Goal: Information Seeking & Learning: Check status

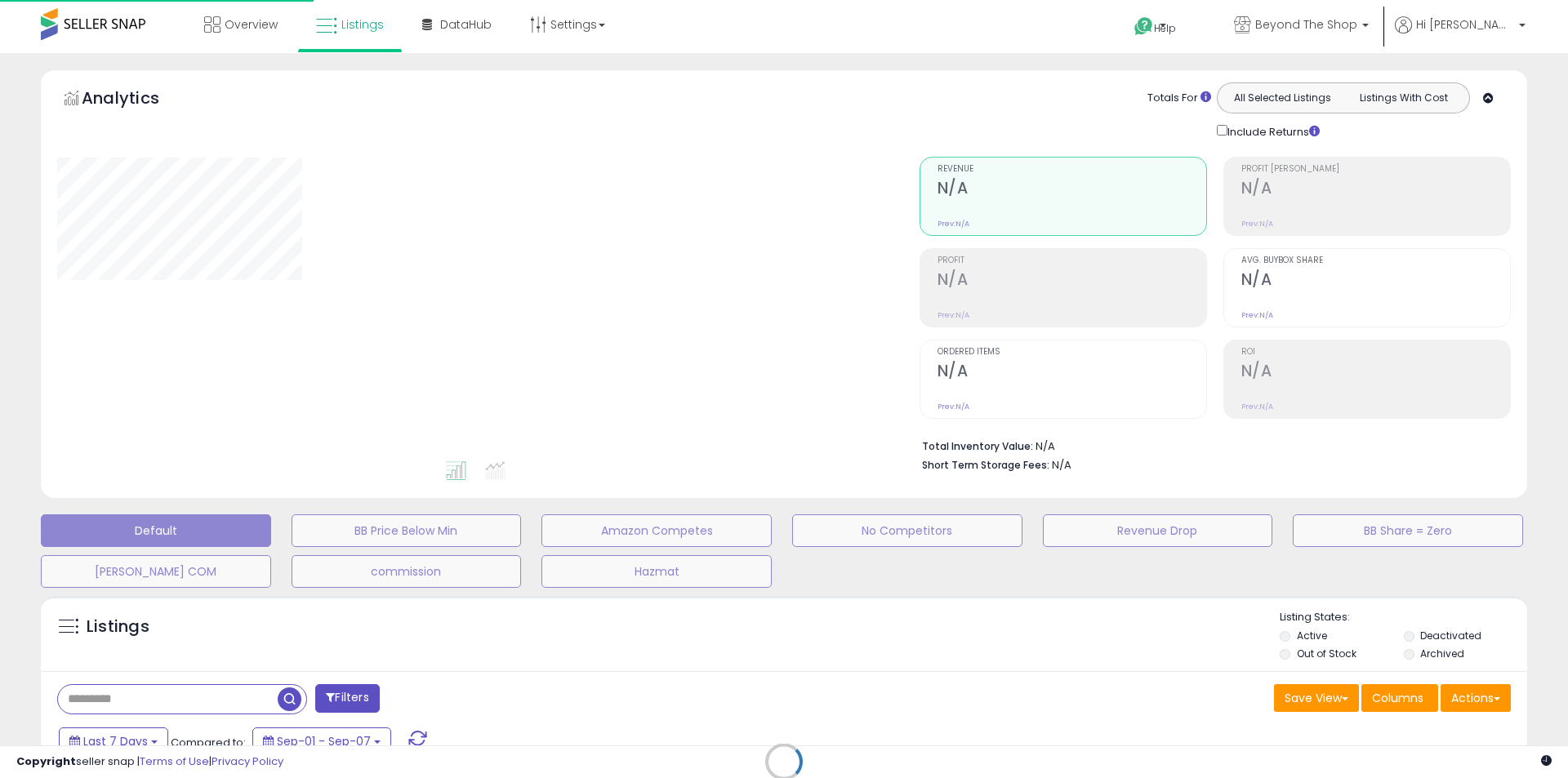
select select "**"
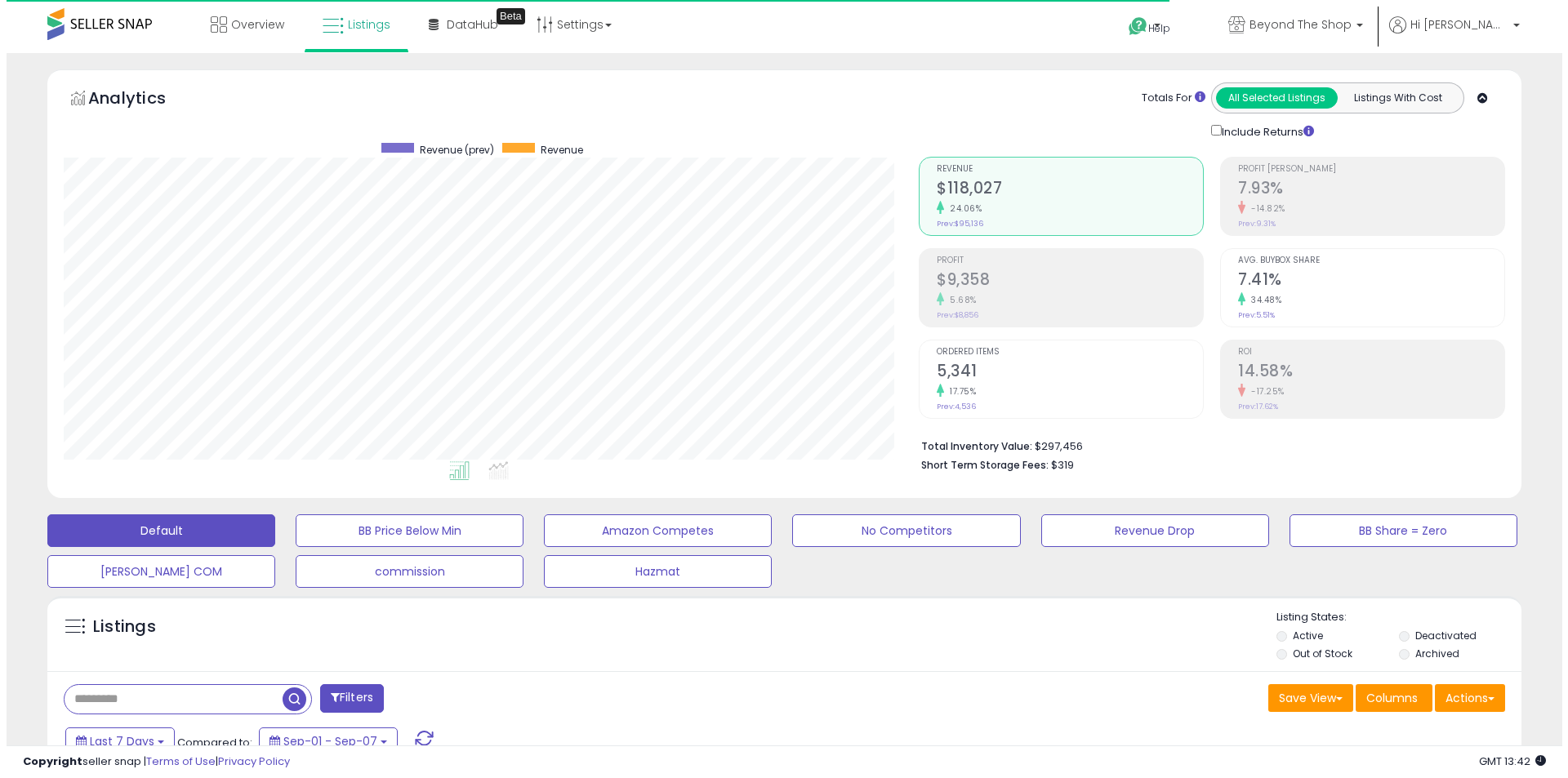
scroll to position [335, 855]
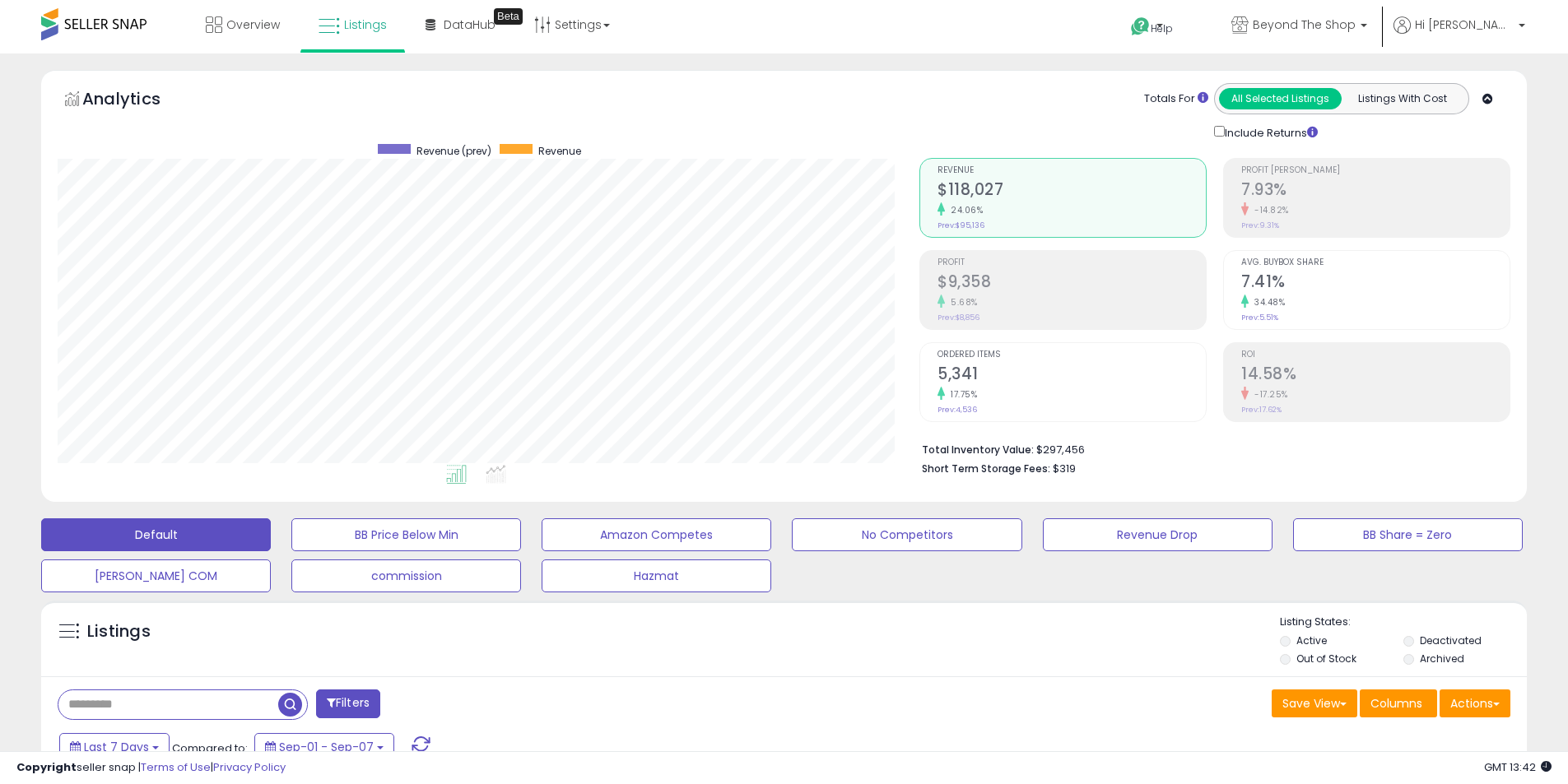
click at [966, 272] on h2 "$9,358" at bounding box center [1072, 283] width 268 height 22
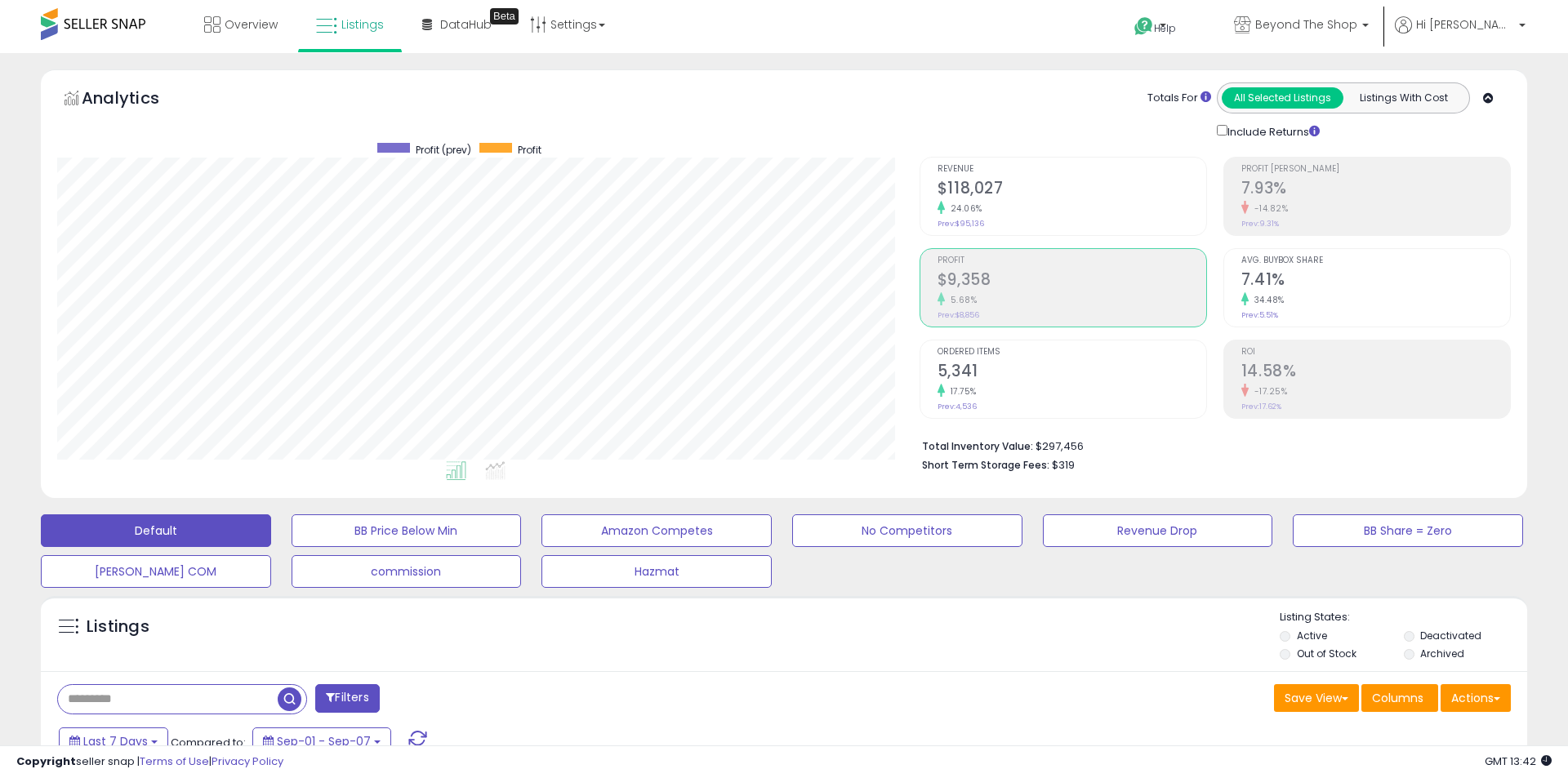
scroll to position [816086, 815790]
click at [1009, 178] on h2 "$118,027" at bounding box center [1064, 189] width 266 height 22
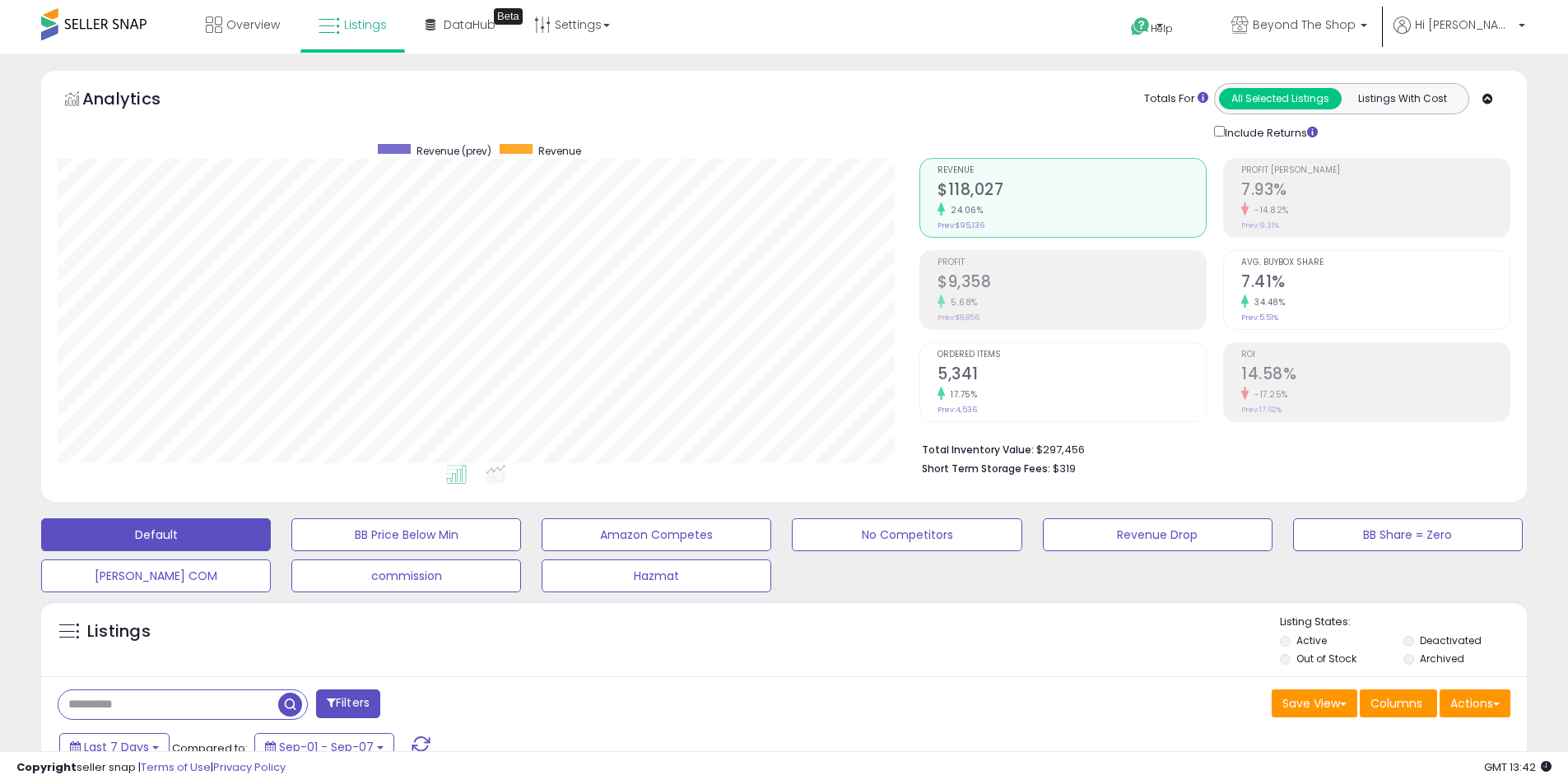
click at [1282, 156] on div "Retrieving aggregations.. Revenue $118,027 24.06% Prev: $95,136 Profit $9,358" at bounding box center [1214, 314] width 615 height 344
click at [1282, 175] on span "Profit [PERSON_NAME]" at bounding box center [1376, 170] width 268 height 9
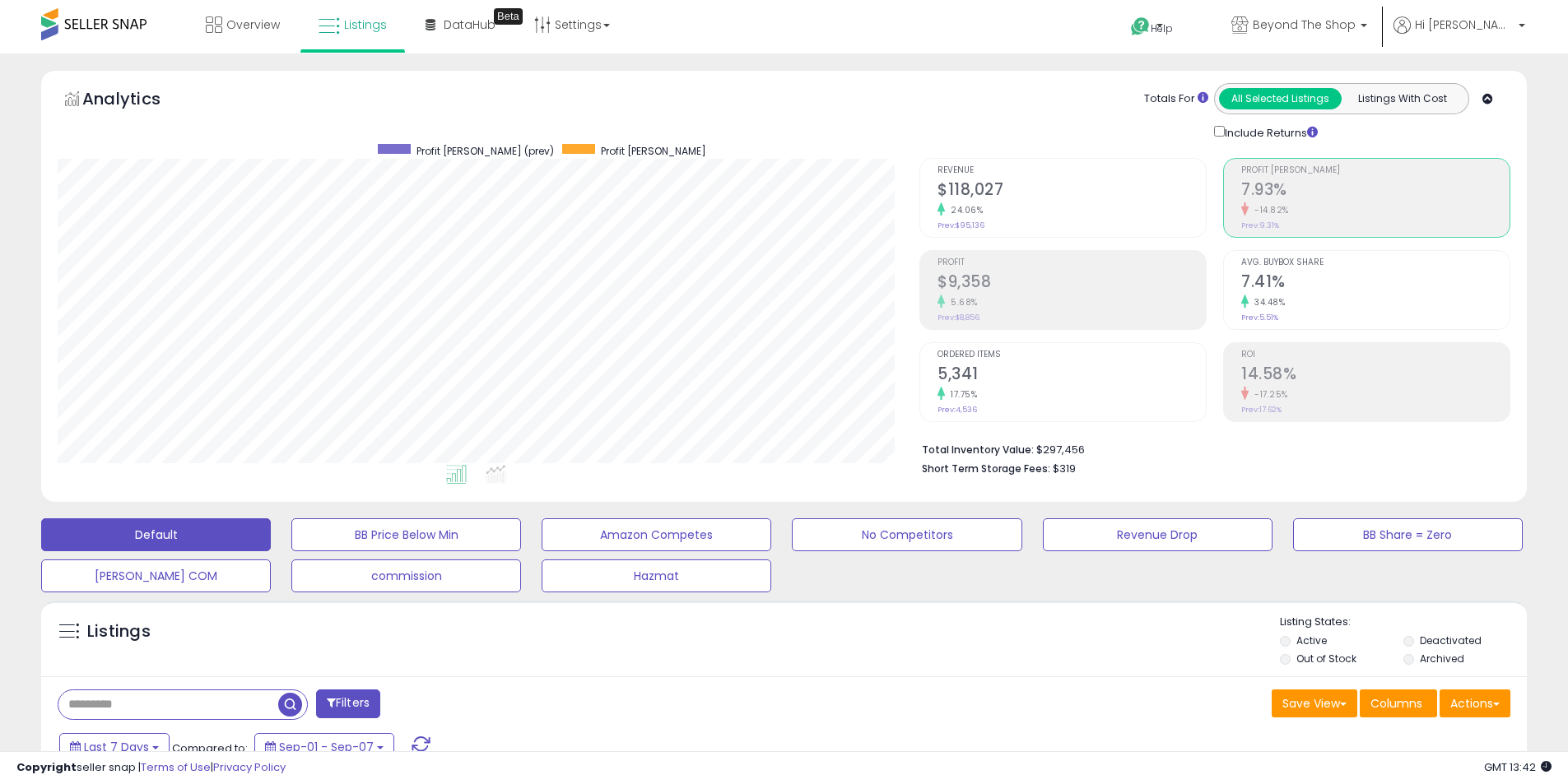
click at [1100, 187] on h2 "$118,027" at bounding box center [1072, 190] width 268 height 22
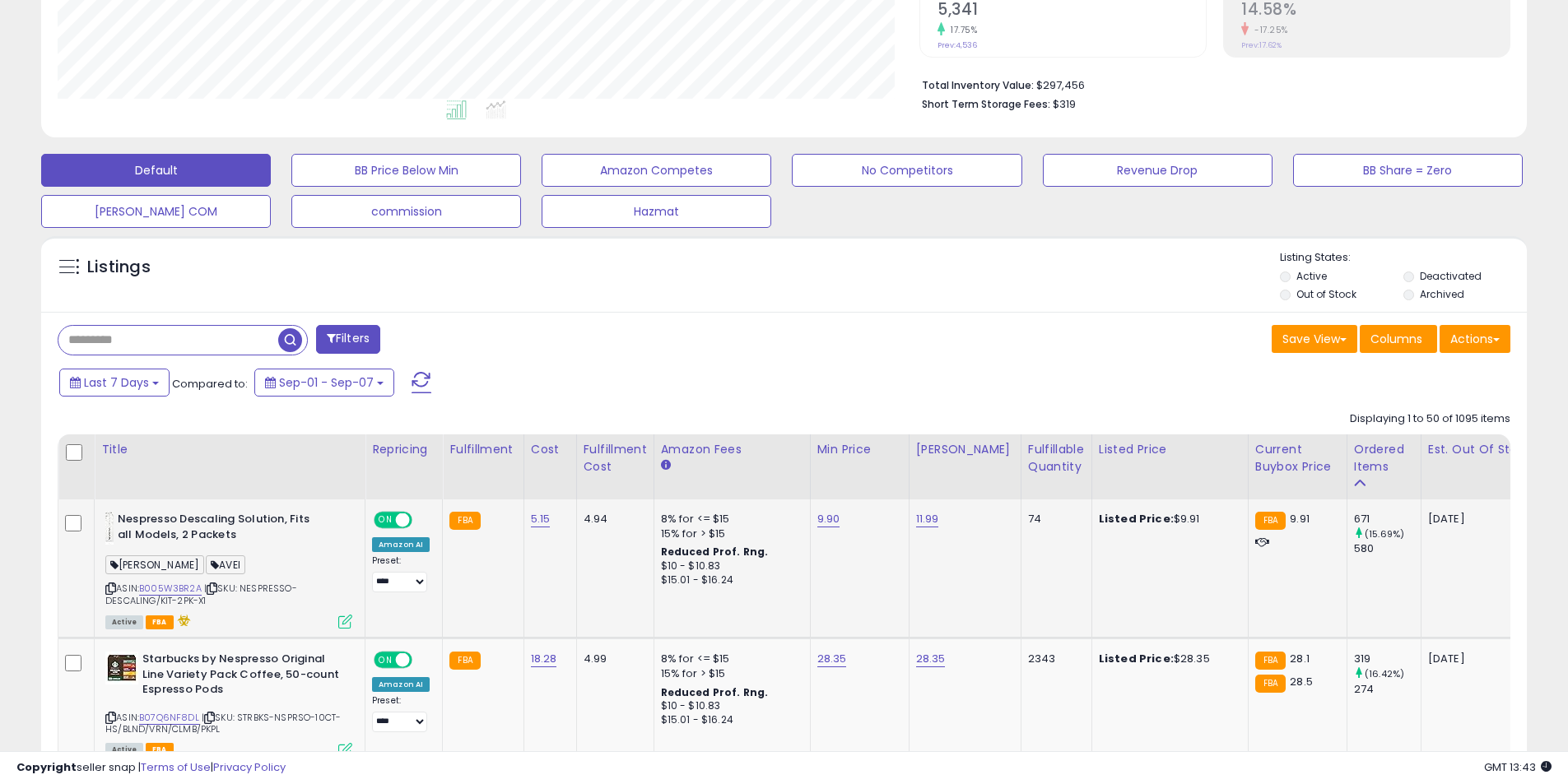
scroll to position [411, 0]
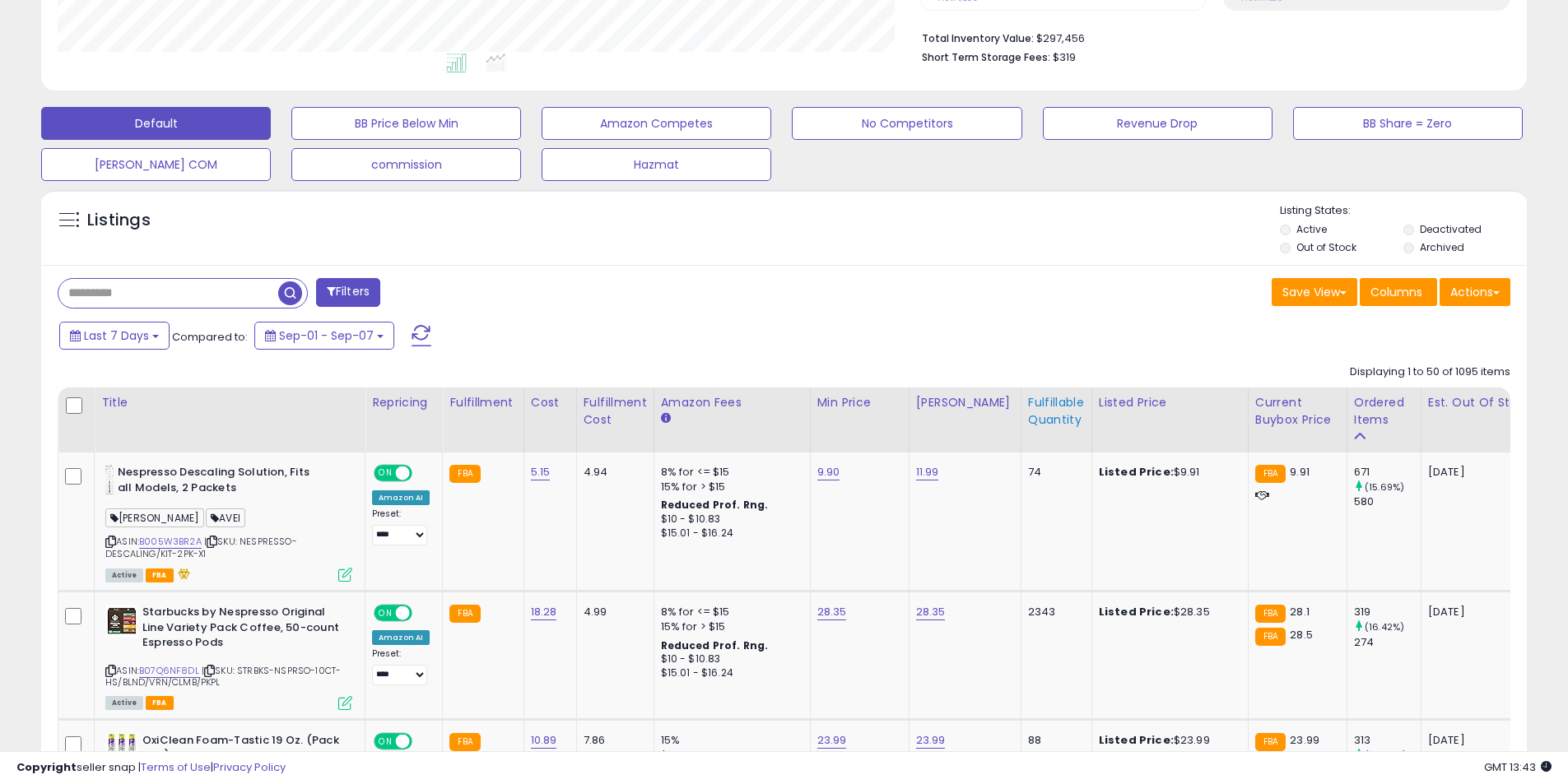
click at [1028, 424] on div "Fulfillable Quantity" at bounding box center [1057, 412] width 56 height 35
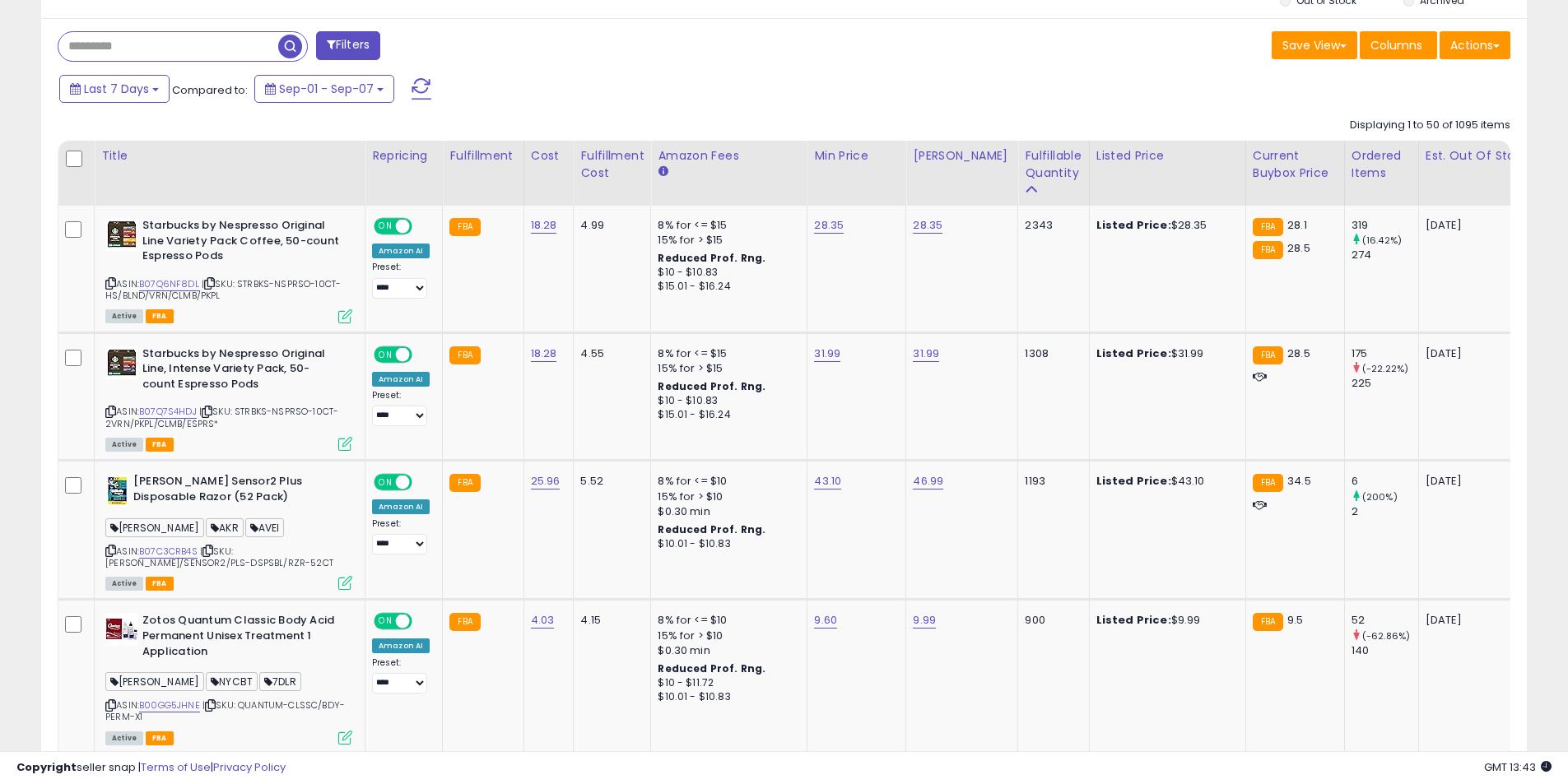
scroll to position [329, 0]
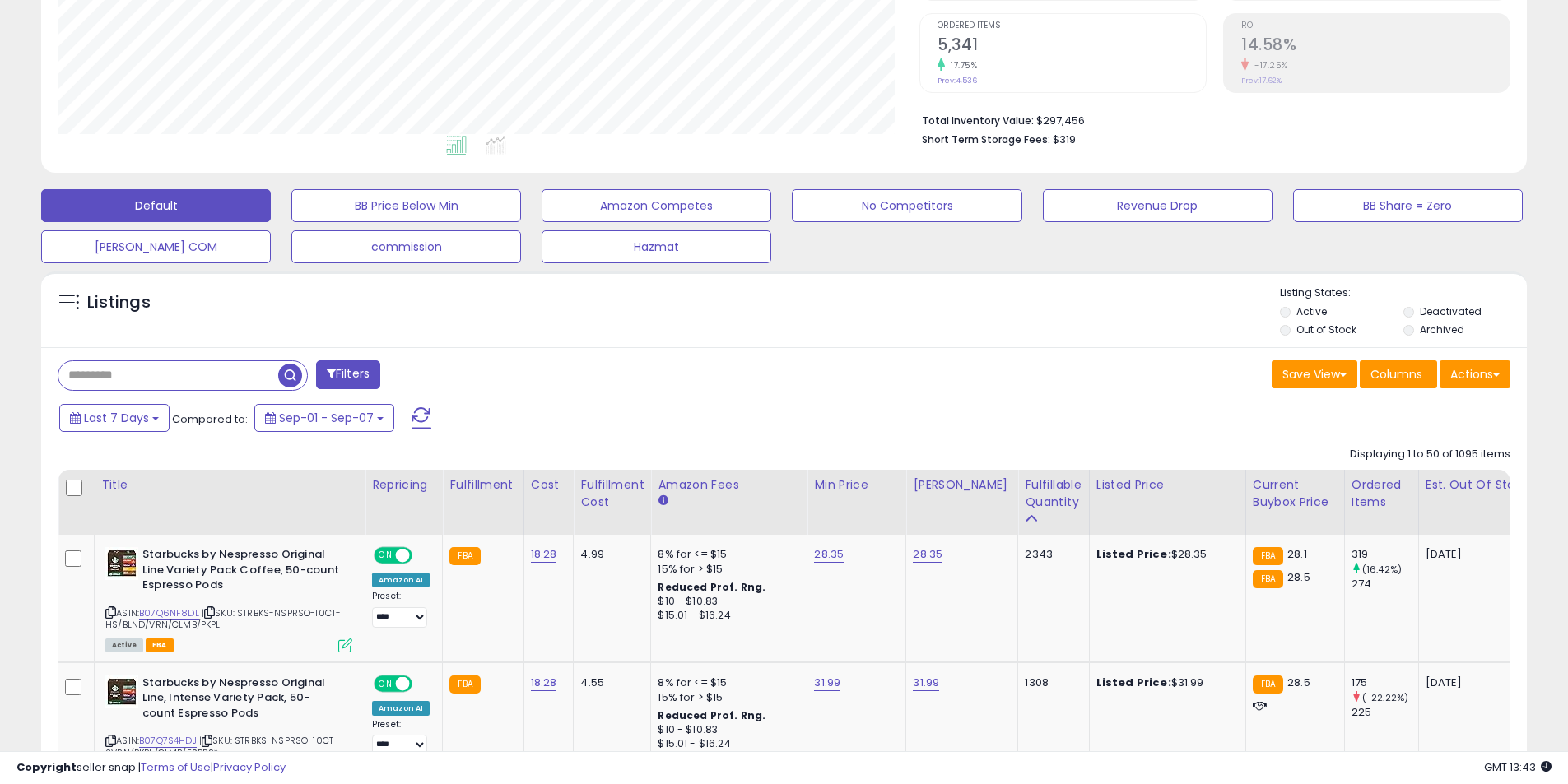
click at [1352, 486] on div "Ordered Items" at bounding box center [1382, 494] width 60 height 35
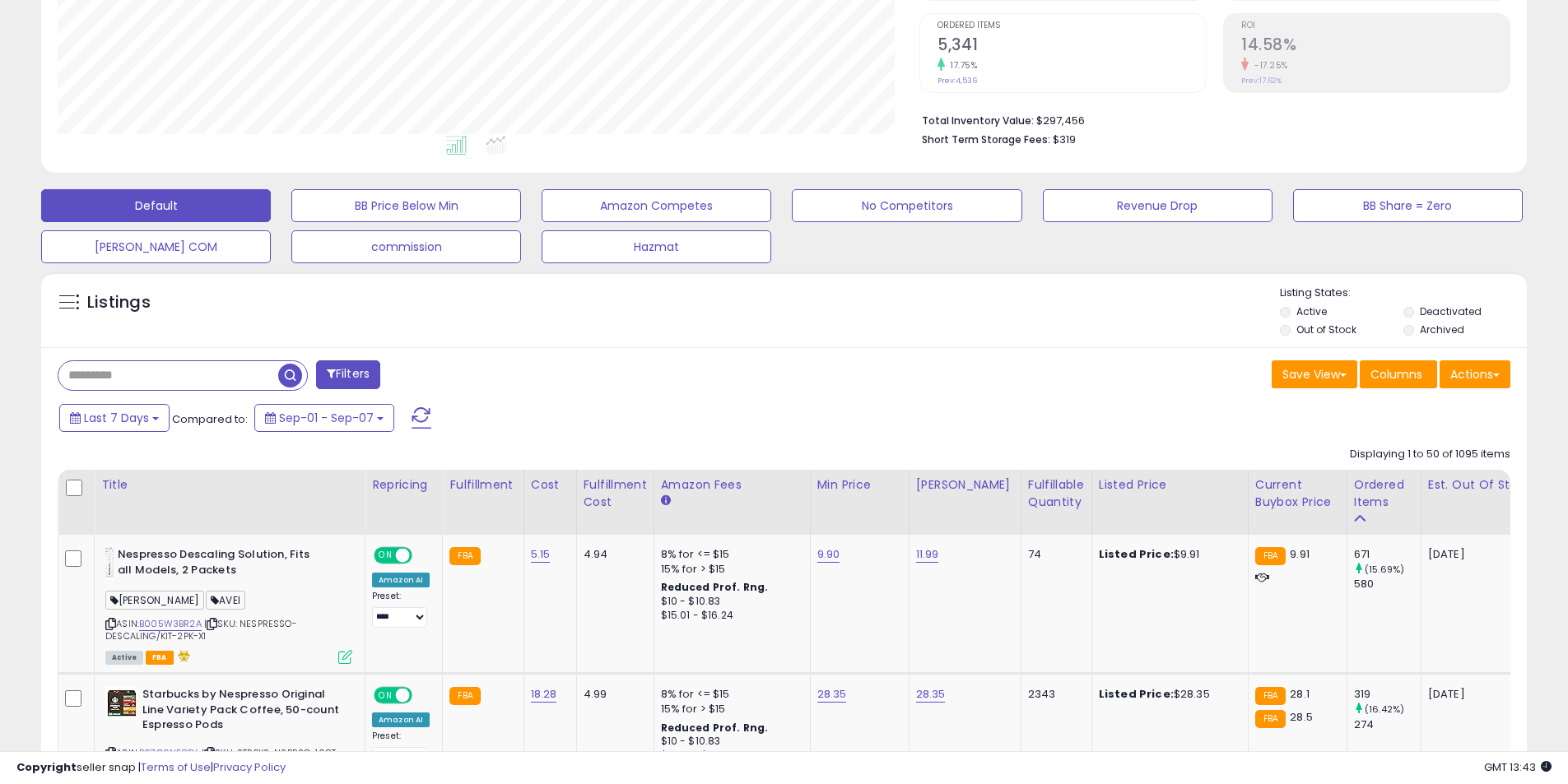
click at [210, 381] on input "text" at bounding box center [168, 376] width 220 height 29
click at [433, 379] on span "button" at bounding box center [433, 375] width 24 height 24
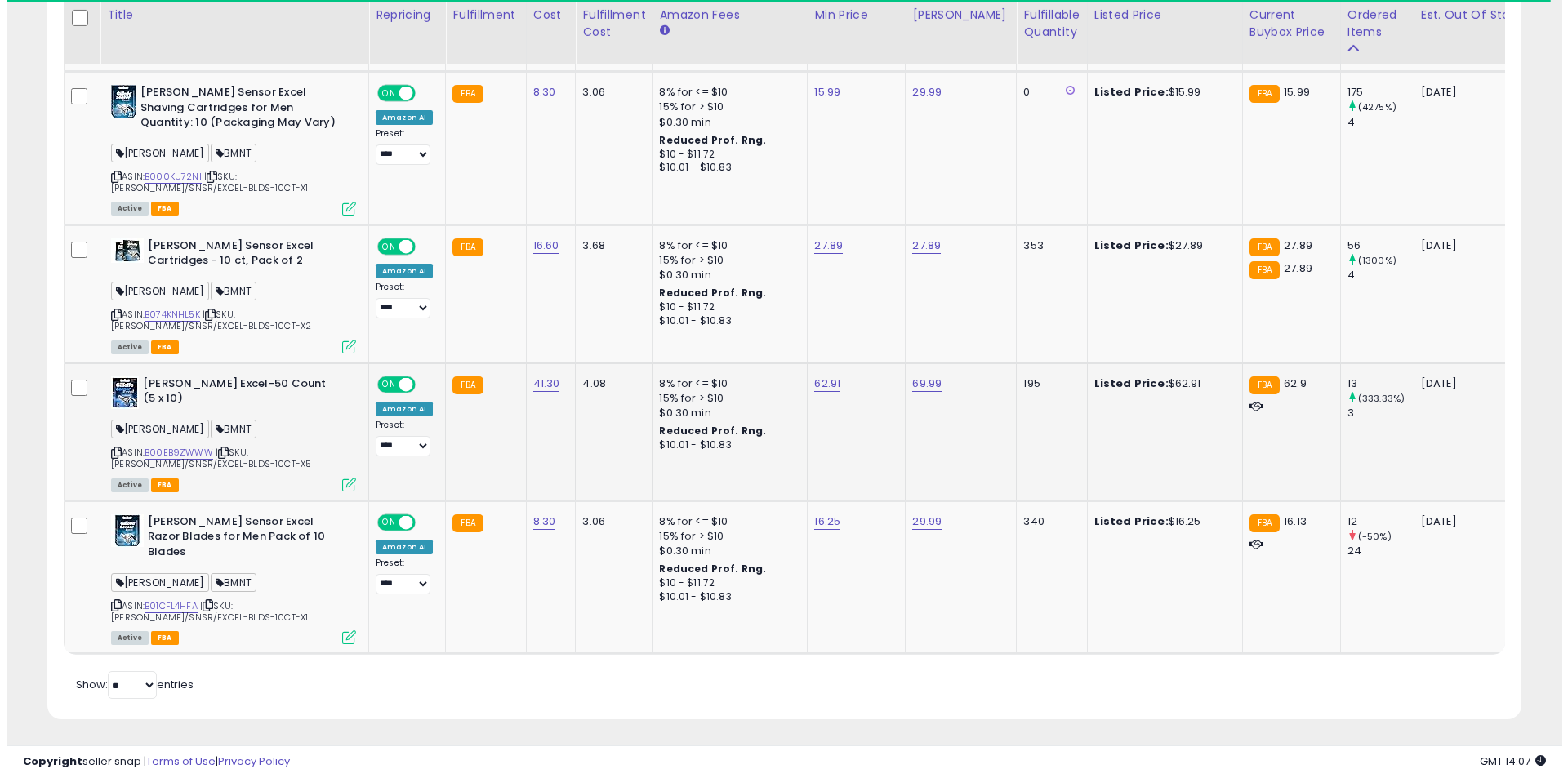
scroll to position [841, 0]
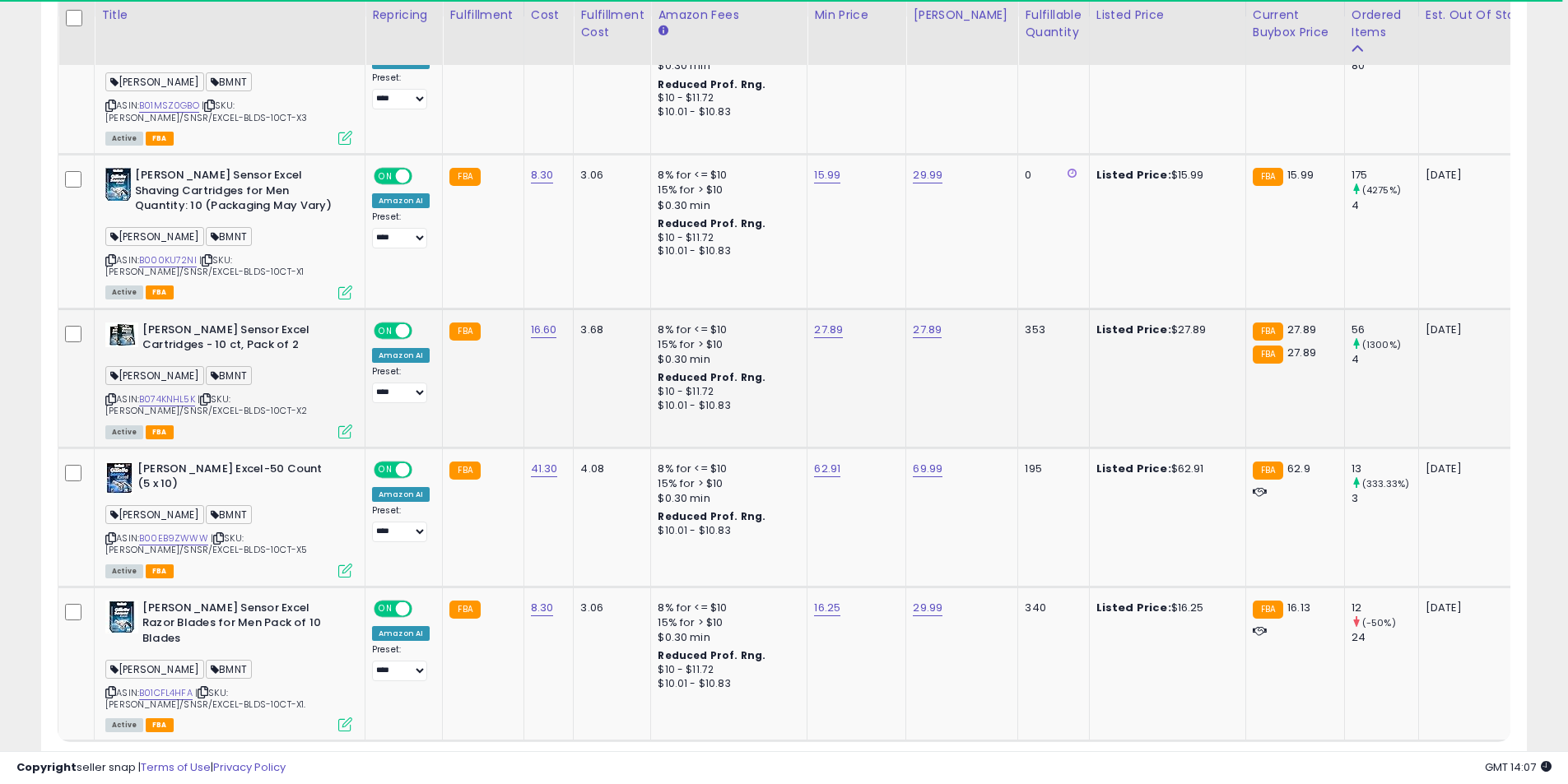
click at [351, 426] on icon at bounding box center [345, 431] width 14 height 14
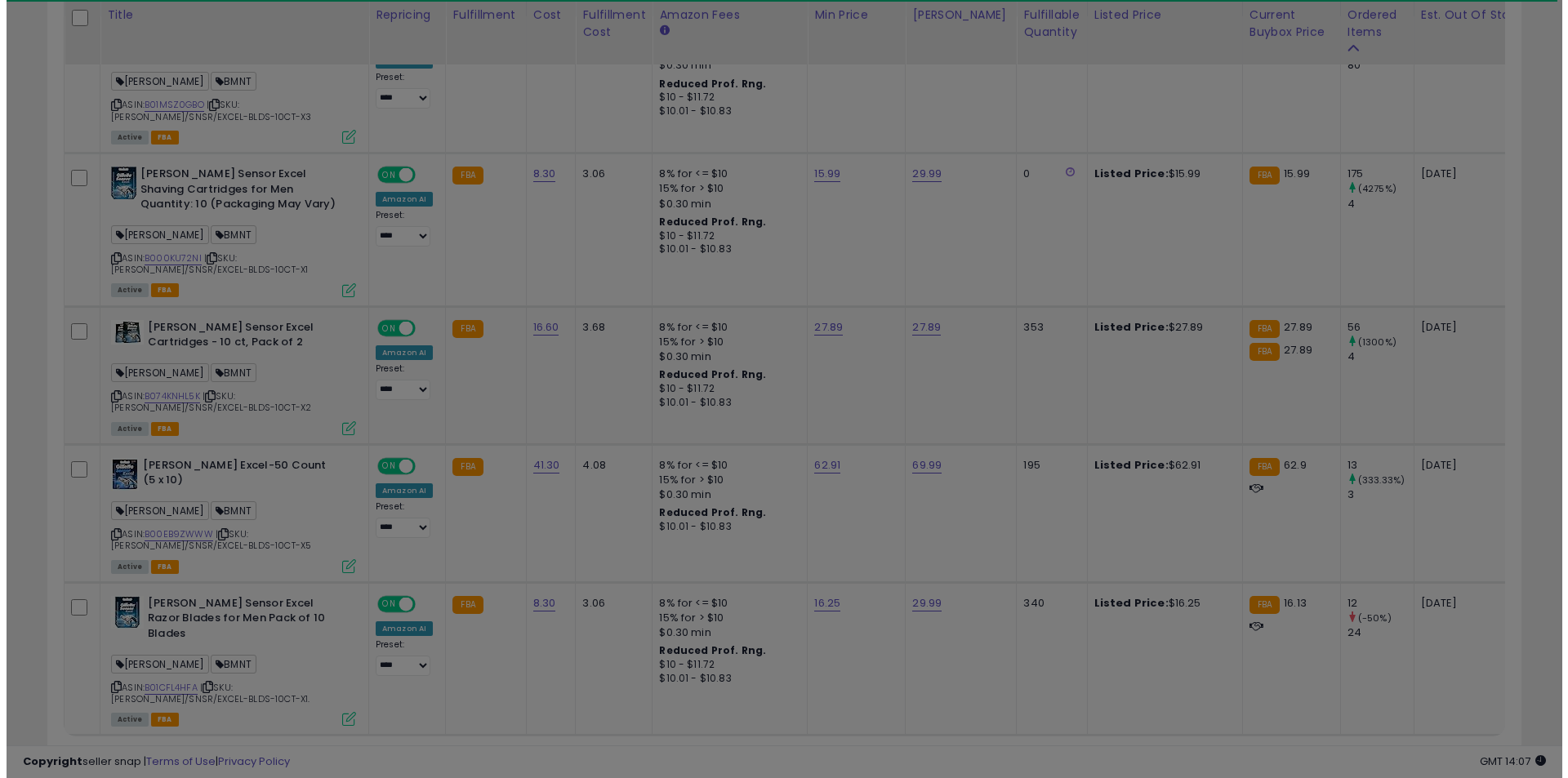
scroll to position [335, 862]
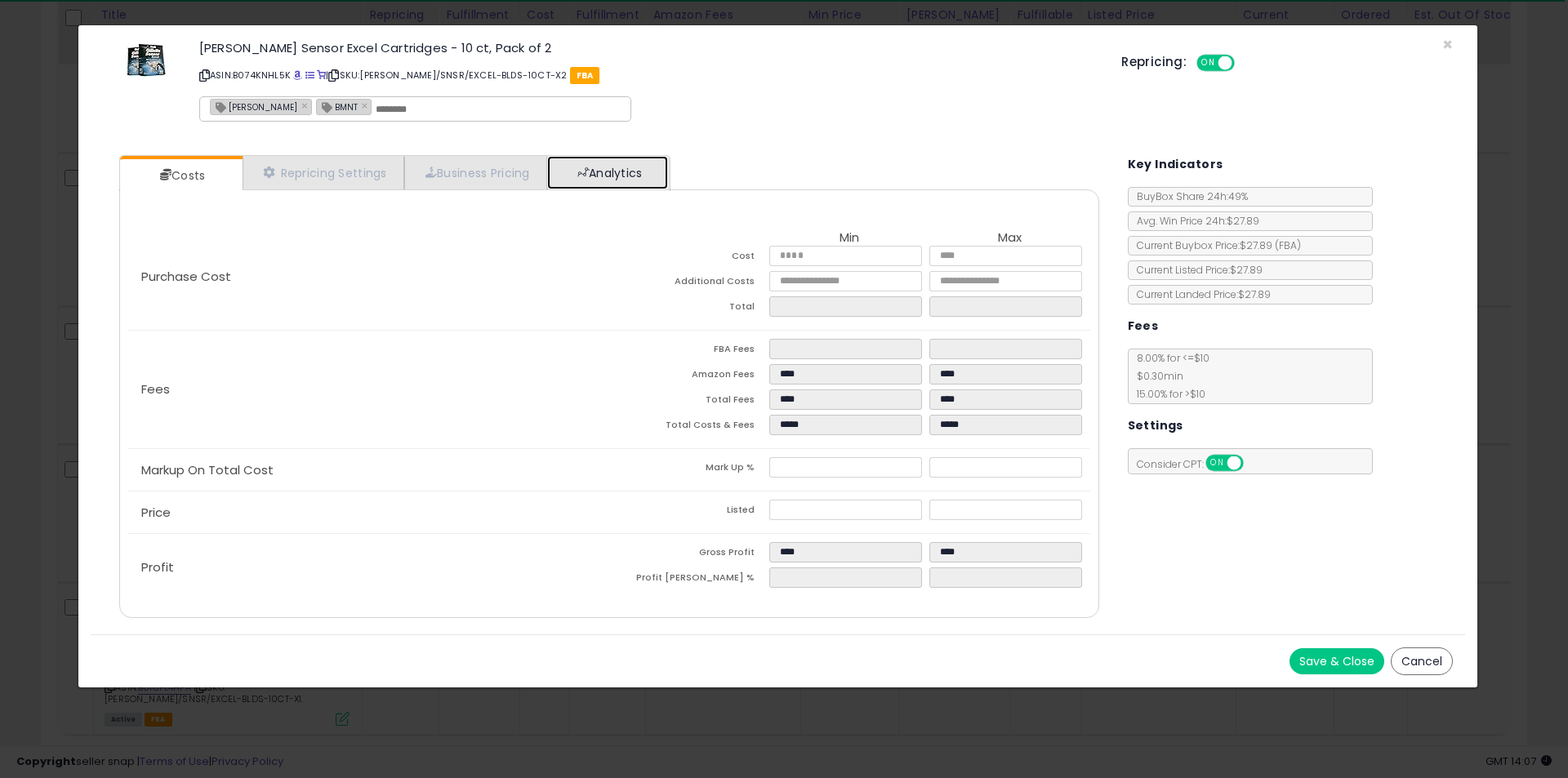
click at [579, 159] on link "Analytics" at bounding box center [607, 173] width 121 height 34
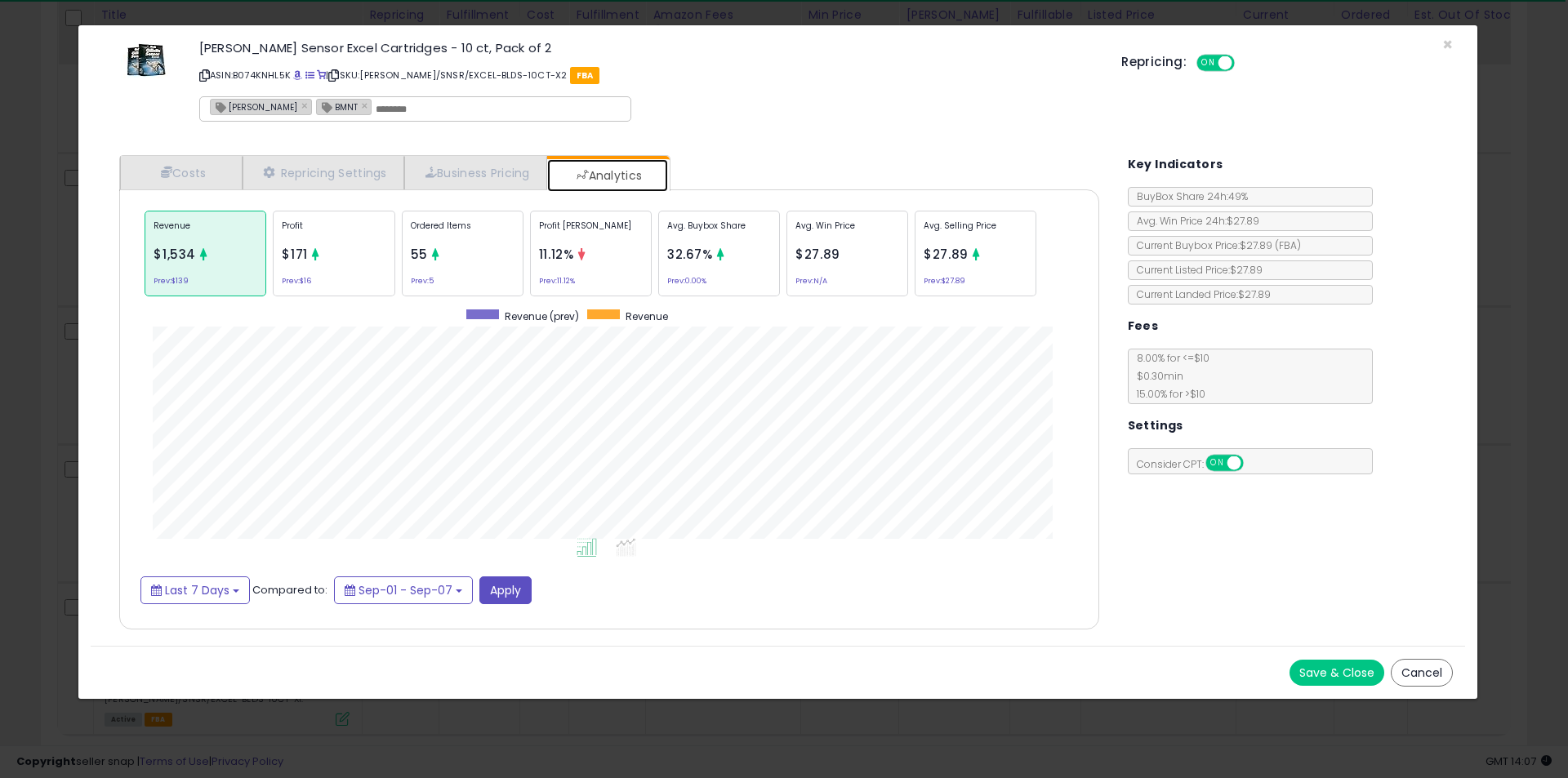
scroll to position [502, 1013]
click at [476, 237] on p "Ordered Items" at bounding box center [463, 231] width 104 height 24
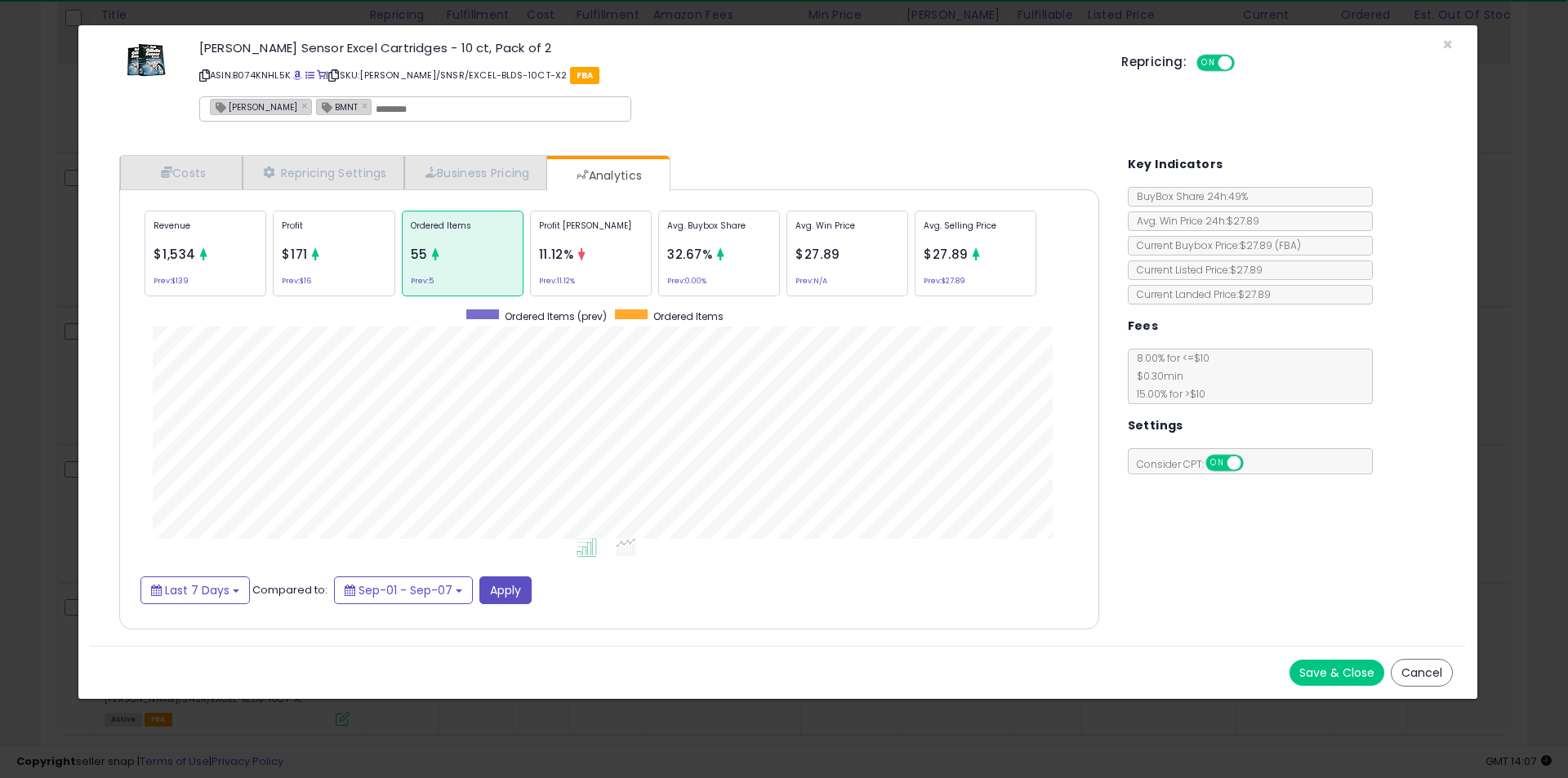
click at [62, 371] on div "× Close [PERSON_NAME] Sensor Excel Cartridges - 10 ct, Pack of 2 ASIN: B074KNHL…" at bounding box center [784, 389] width 1568 height 778
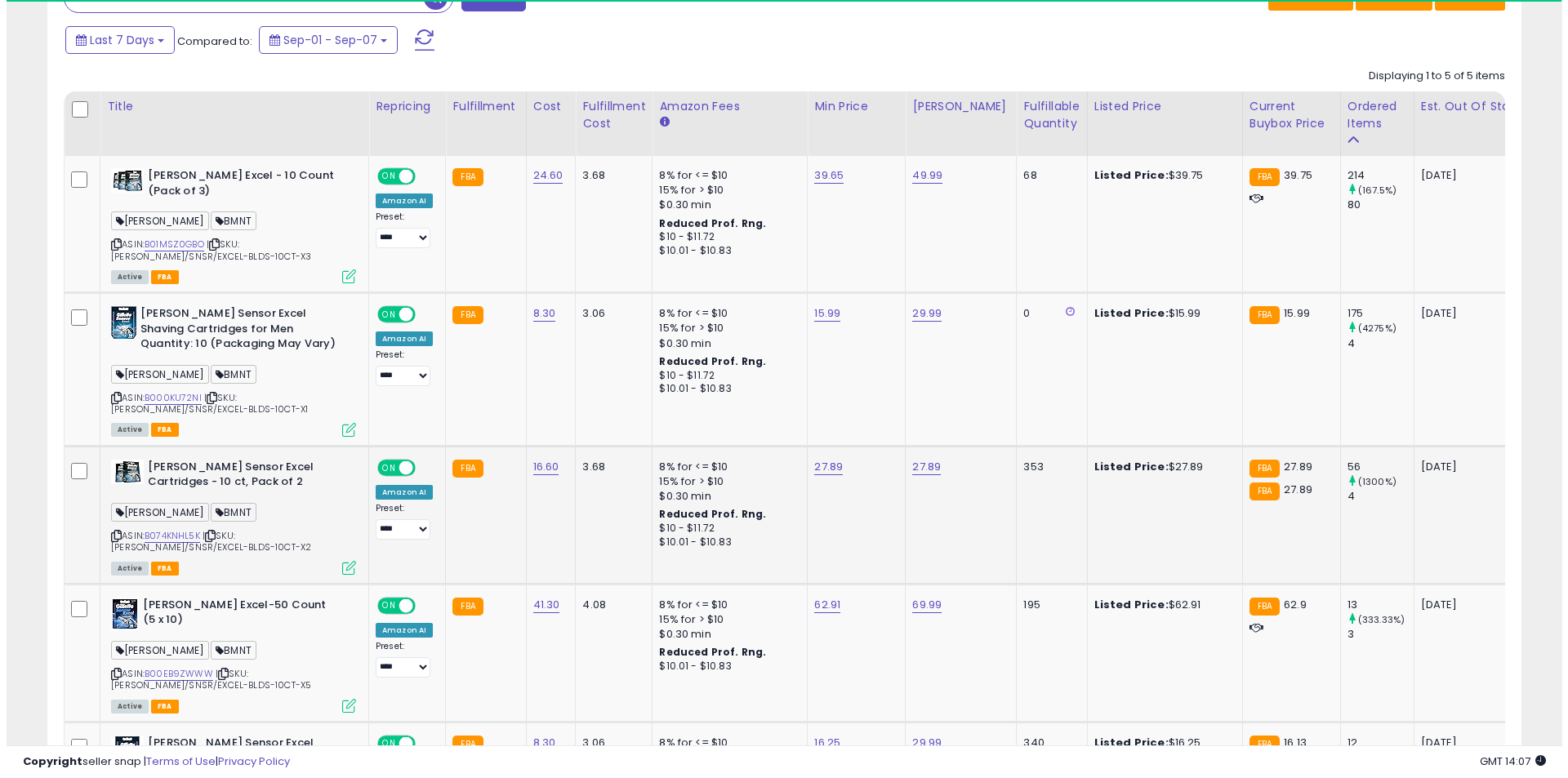
scroll to position [678, 0]
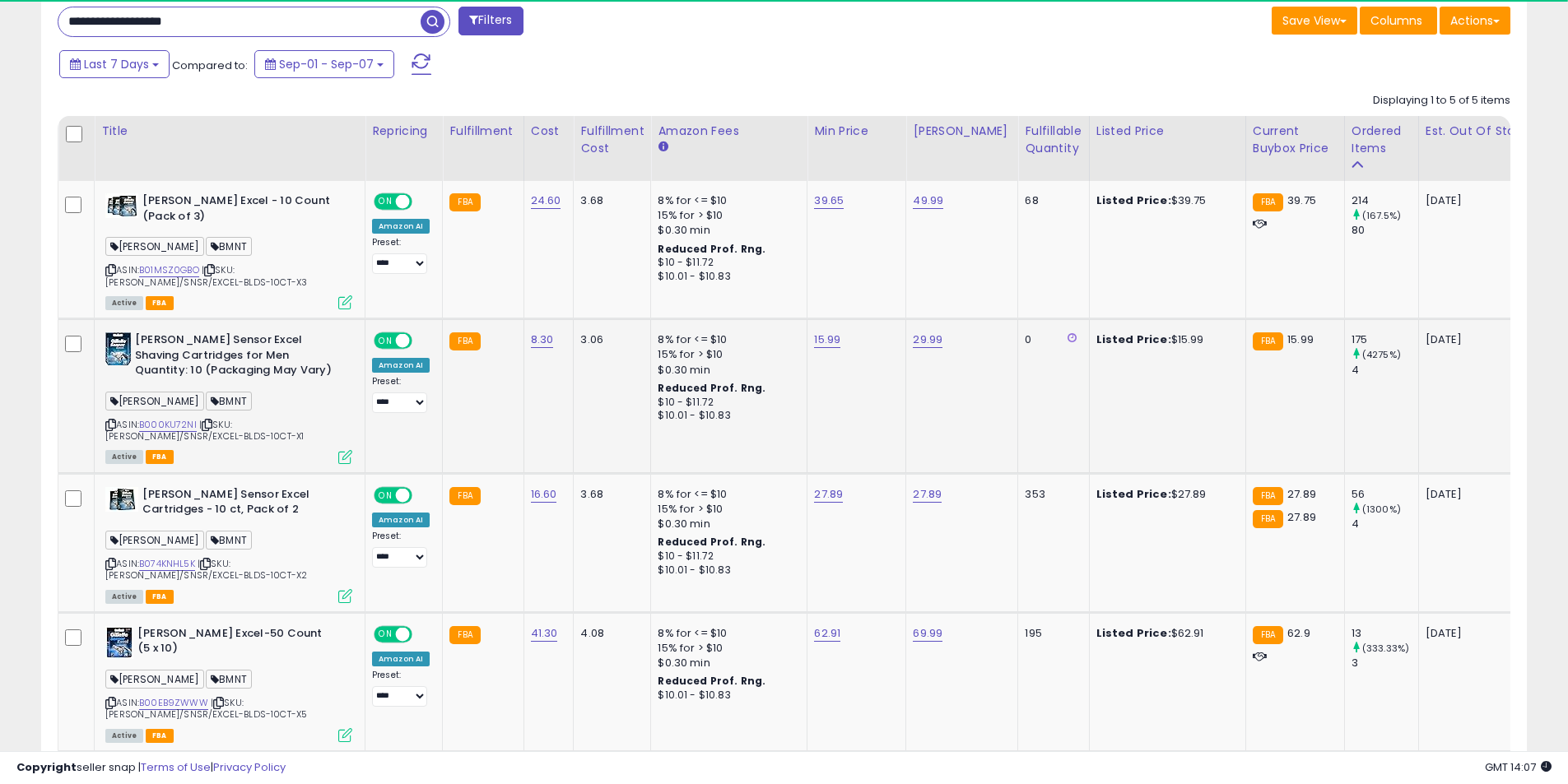
click at [338, 458] on icon at bounding box center [345, 457] width 14 height 14
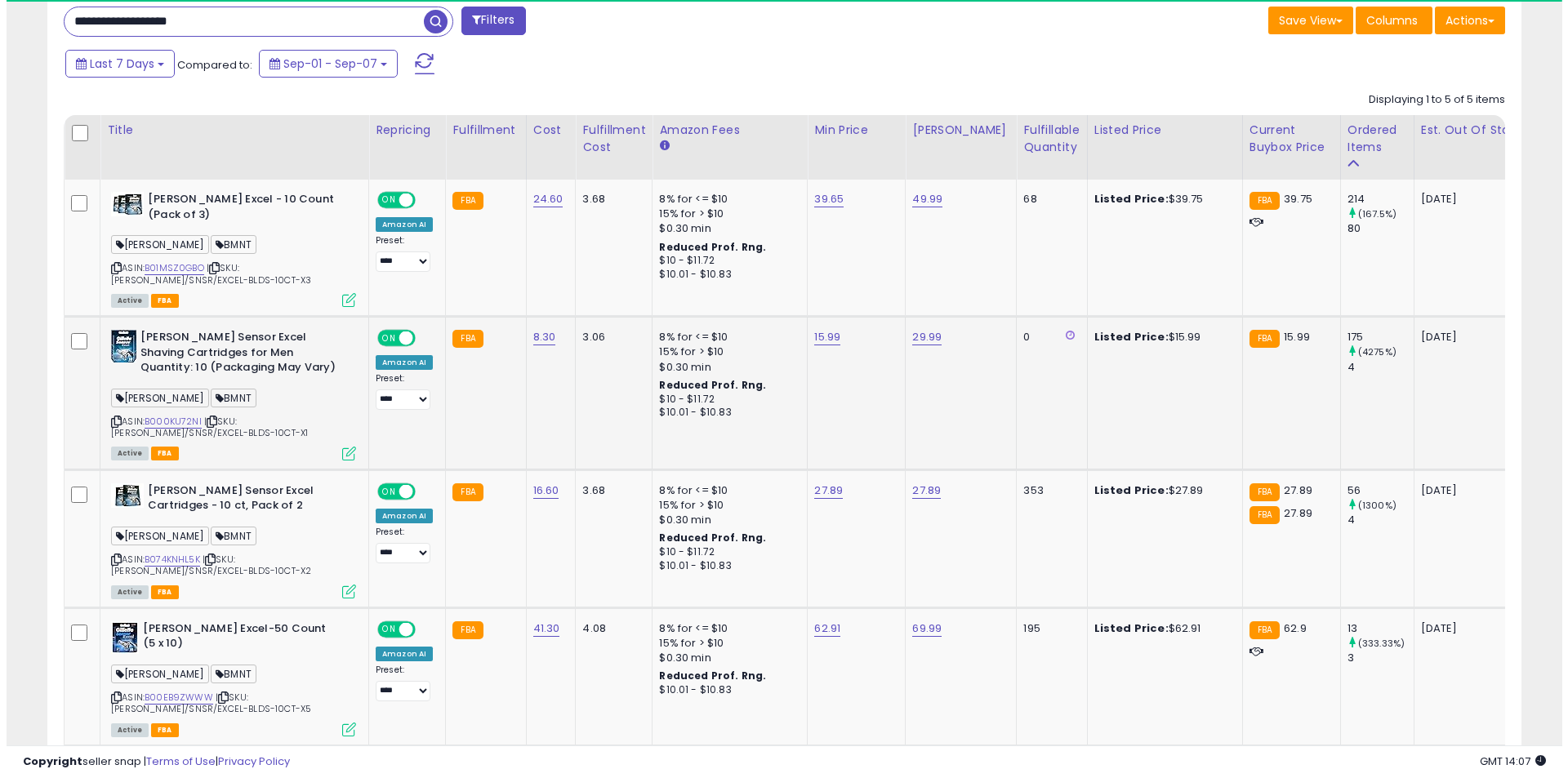
scroll to position [335, 862]
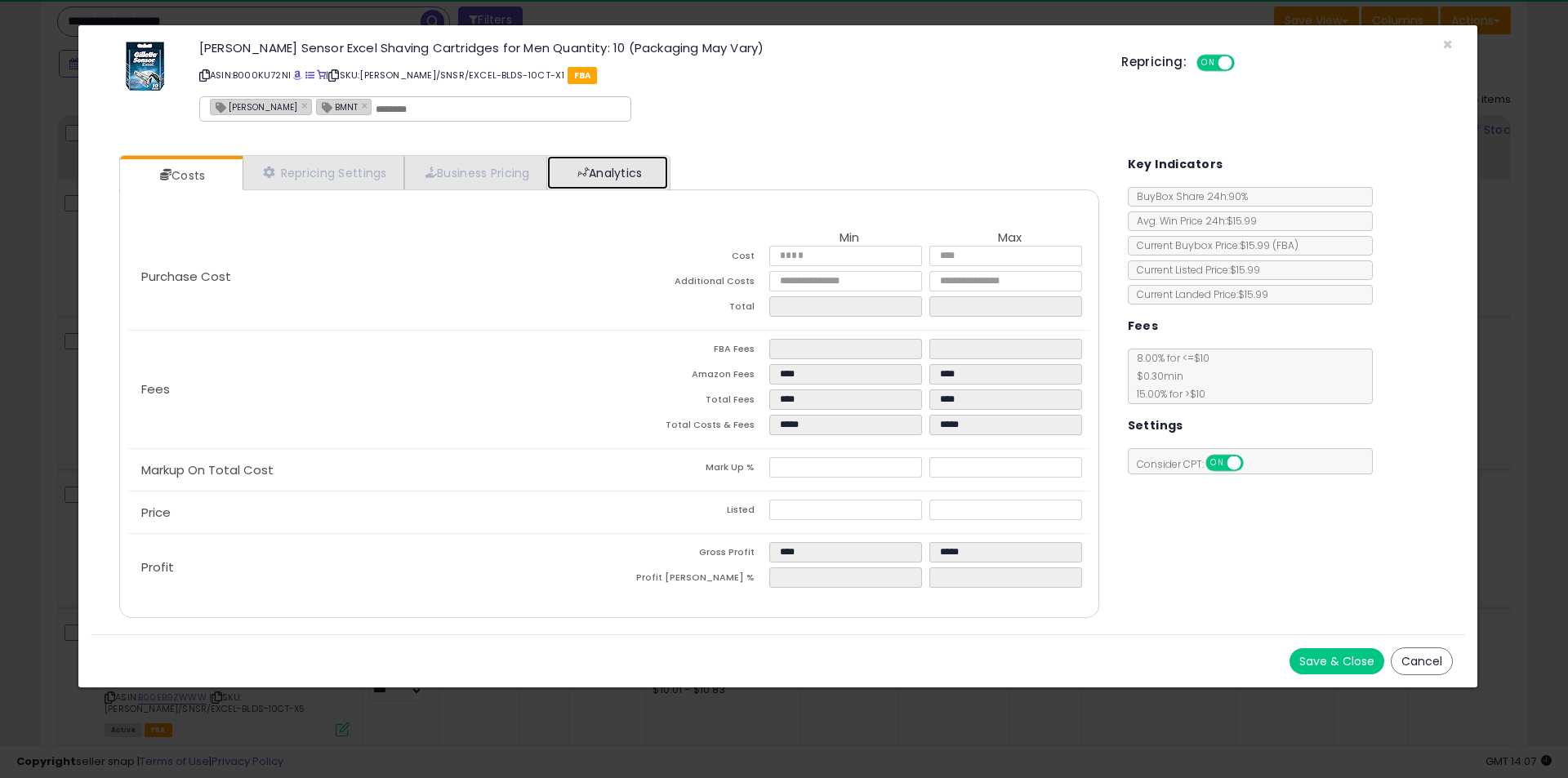
click at [606, 182] on link "Analytics" at bounding box center [607, 173] width 121 height 34
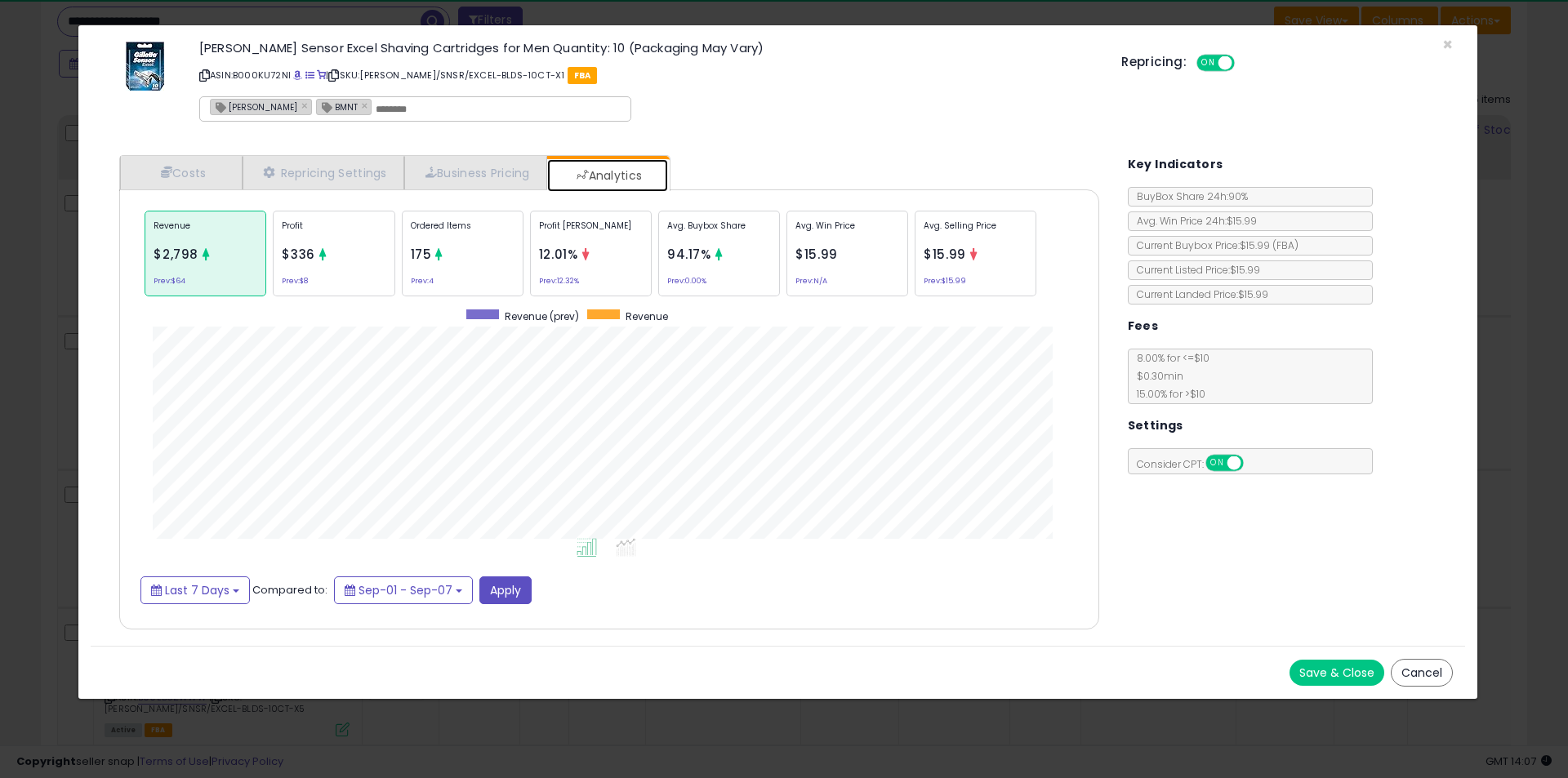
scroll to position [502, 1013]
click at [476, 233] on p "Ordered Items" at bounding box center [463, 231] width 104 height 24
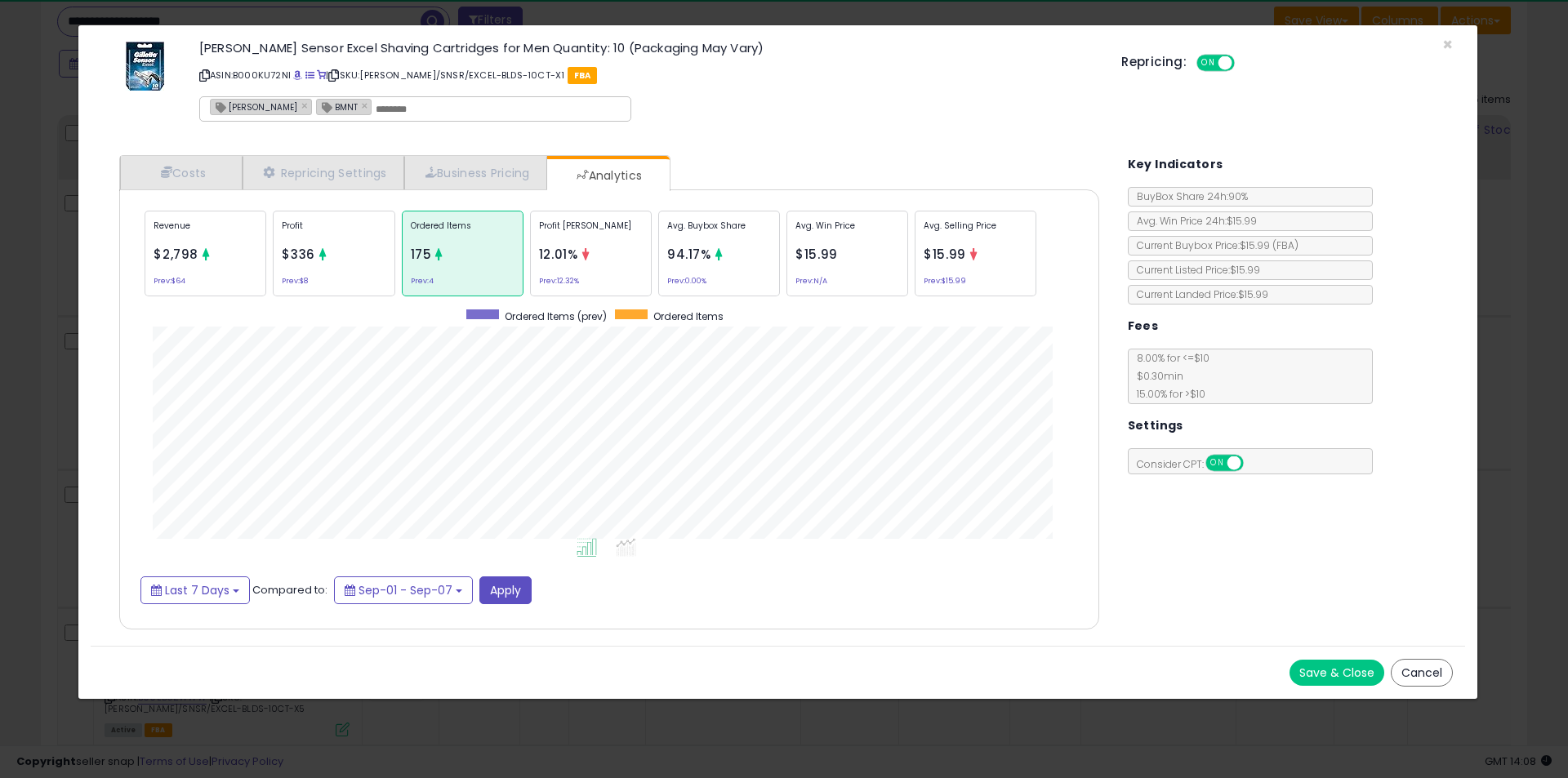
click at [11, 372] on div "× Close [PERSON_NAME] Sensor Excel Shaving Cartridges for Men Quantity: 10 (Pac…" at bounding box center [784, 389] width 1568 height 778
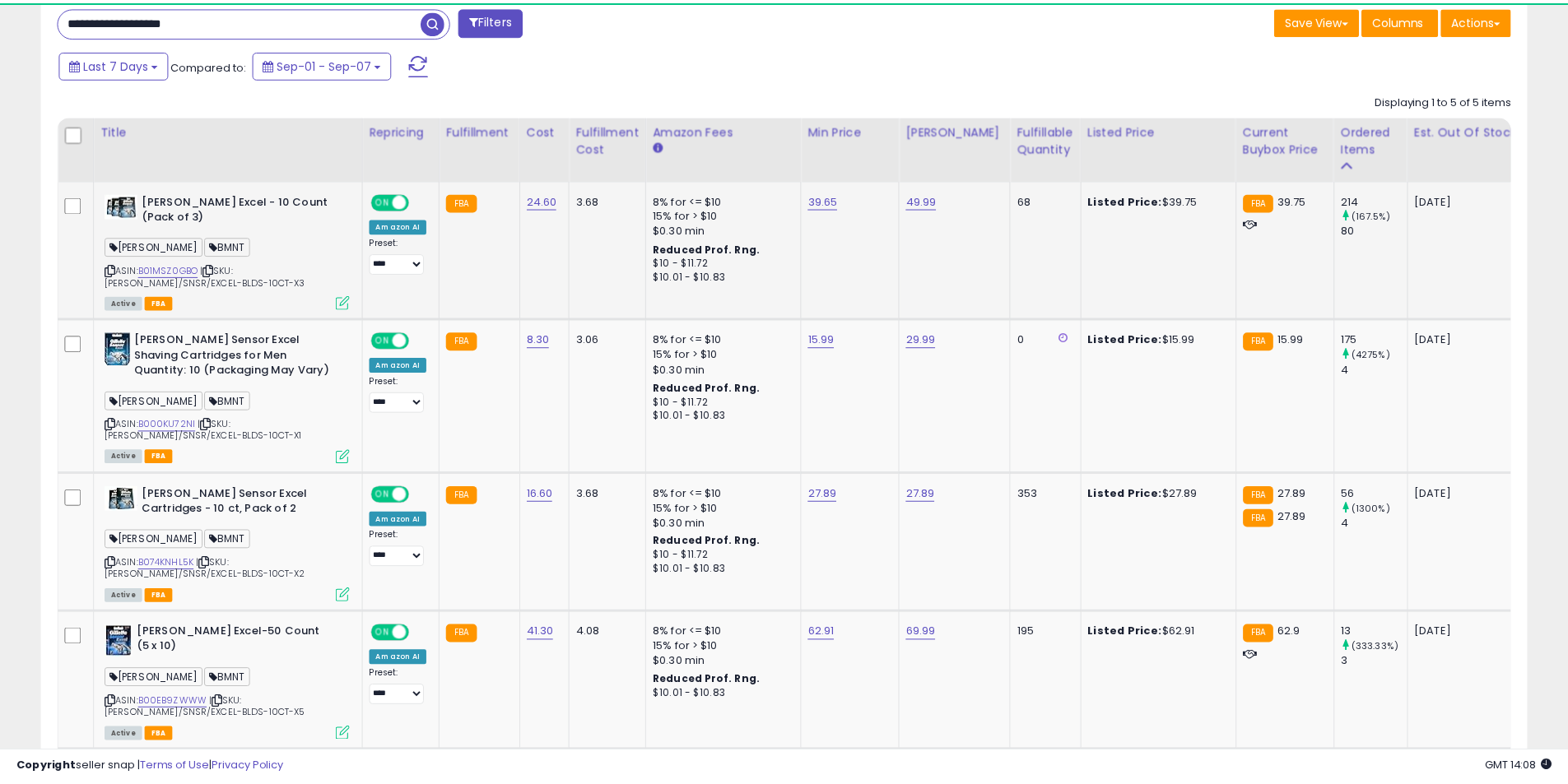
scroll to position [337, 862]
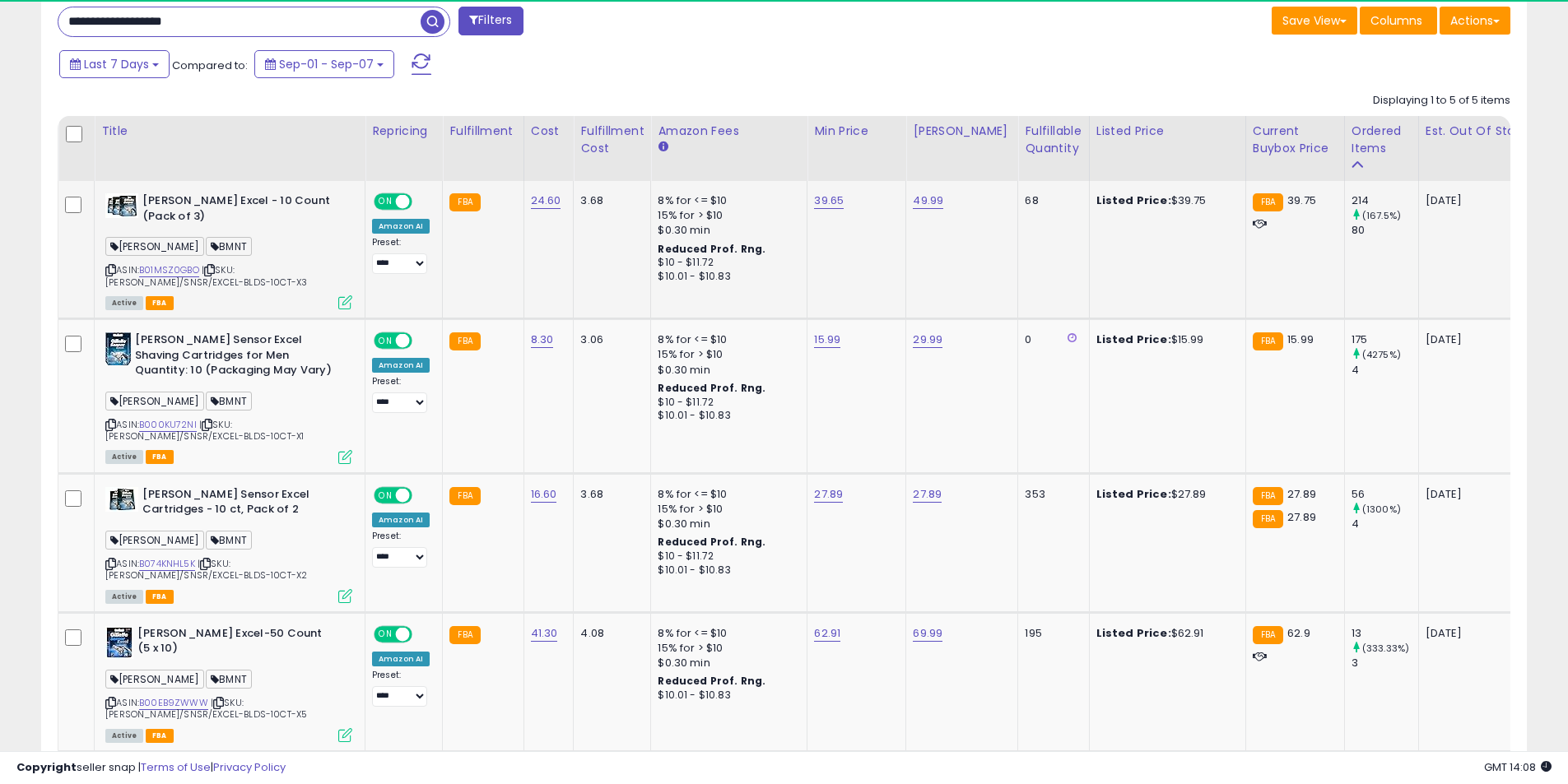
click at [340, 303] on icon at bounding box center [345, 302] width 14 height 14
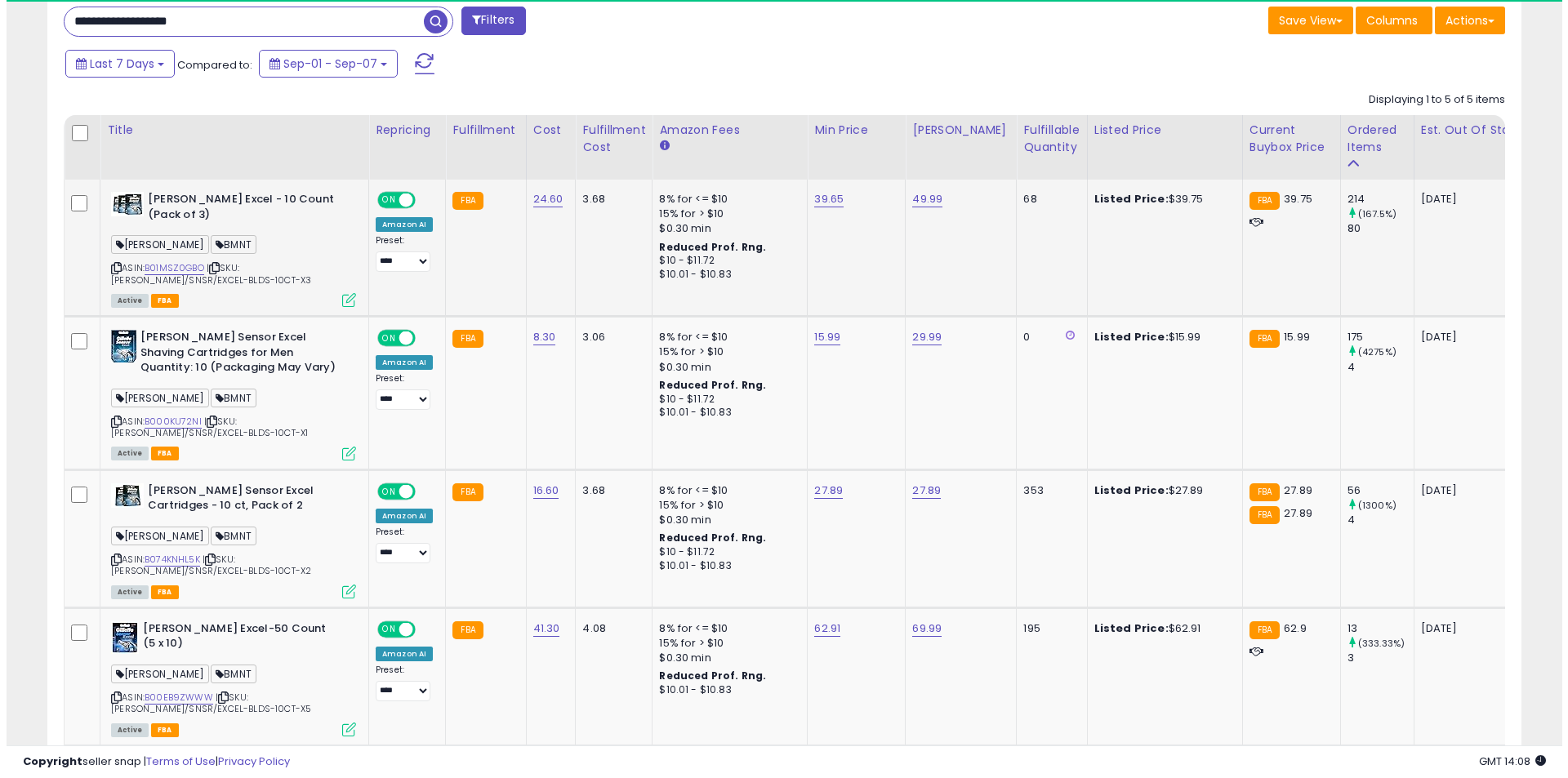
scroll to position [335, 862]
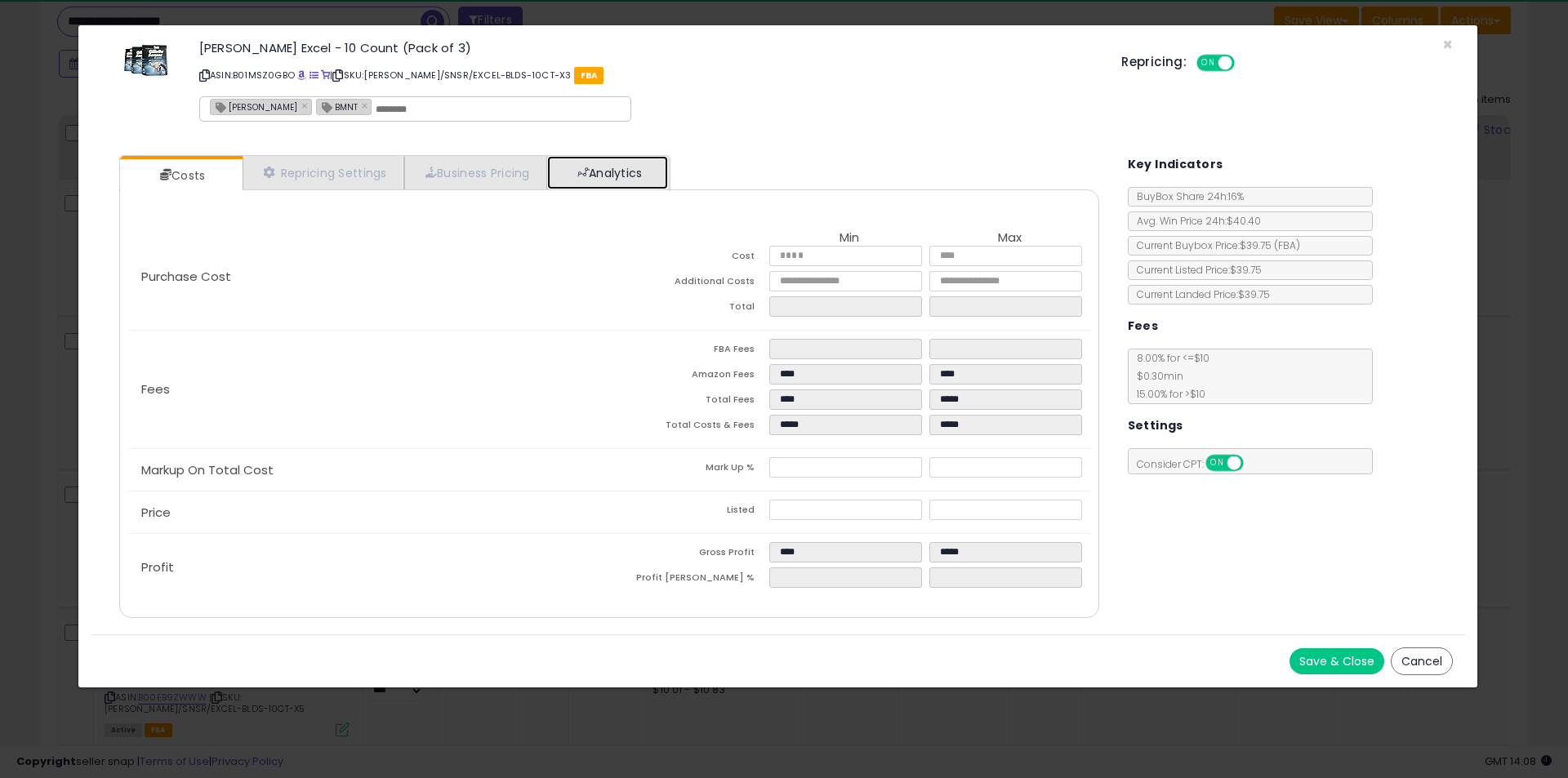
click at [630, 174] on link "Analytics" at bounding box center [607, 173] width 121 height 34
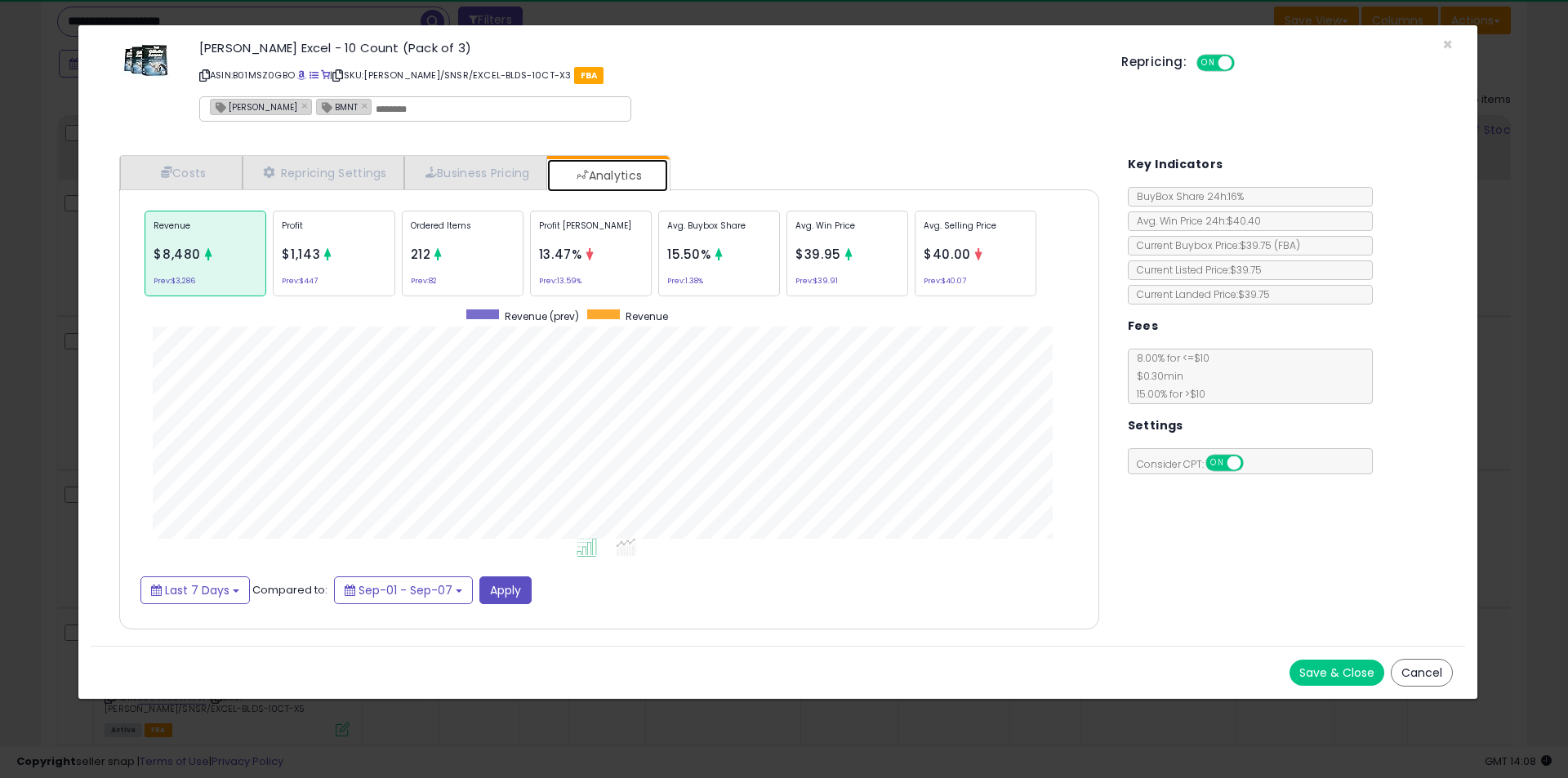
scroll to position [502, 1013]
click at [482, 229] on p "Ordered Items" at bounding box center [463, 231] width 104 height 24
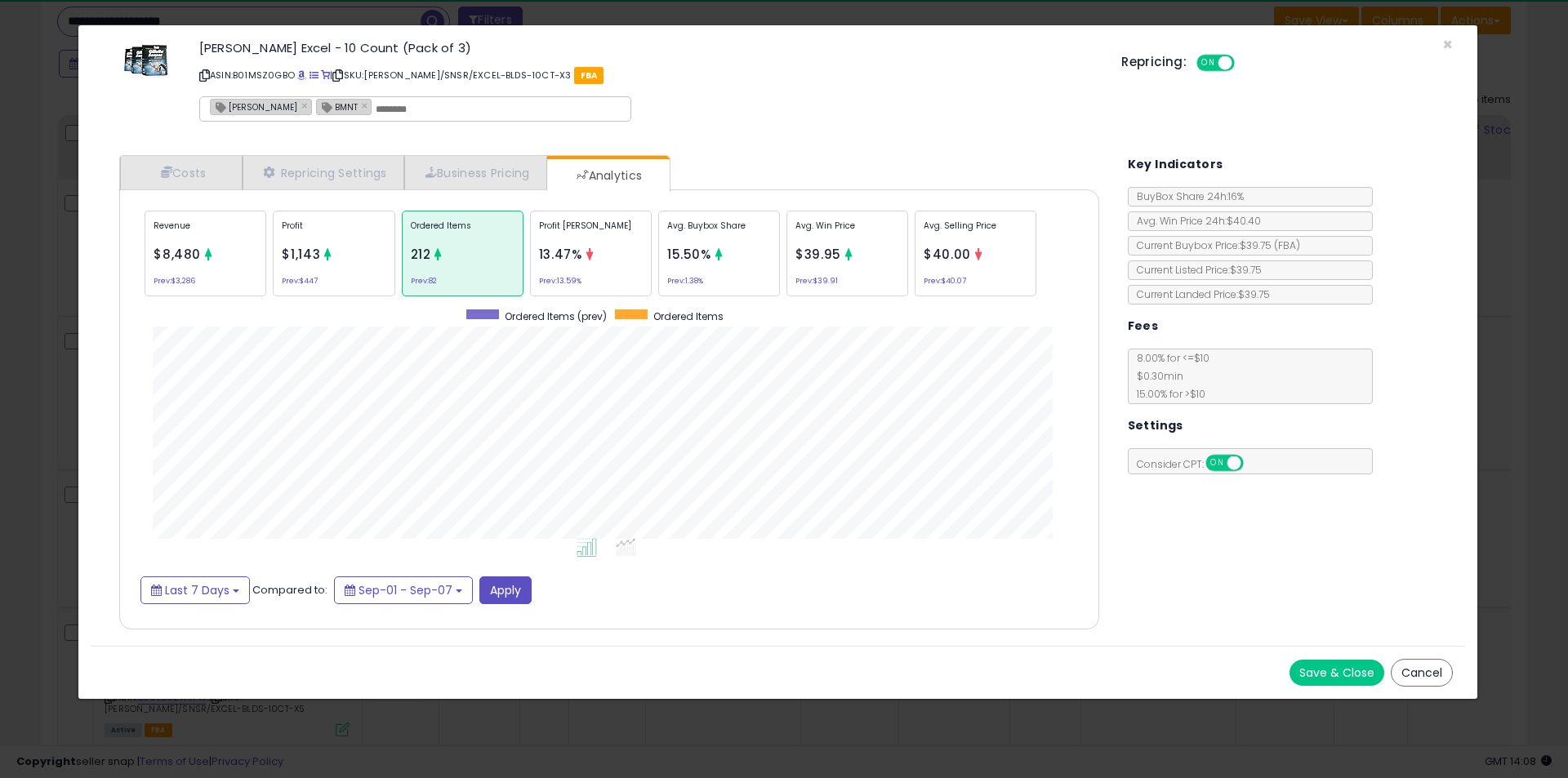
click at [0, 355] on div "× Close [PERSON_NAME] Excel - 10 Count (Pack of 3) ASIN: B01MSZ0GBO | SKU: [PER…" at bounding box center [784, 389] width 1568 height 778
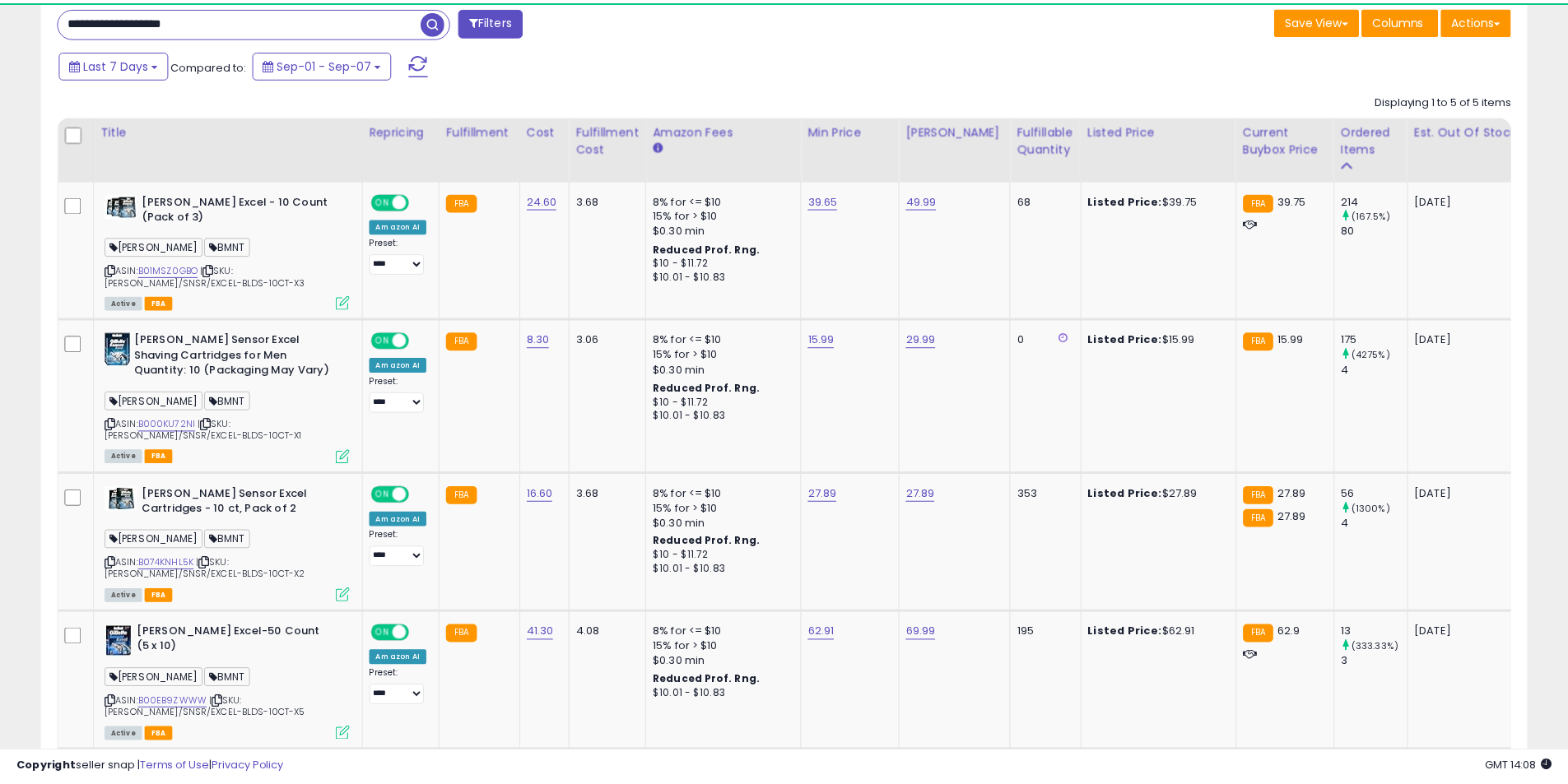
scroll to position [822380, 822365]
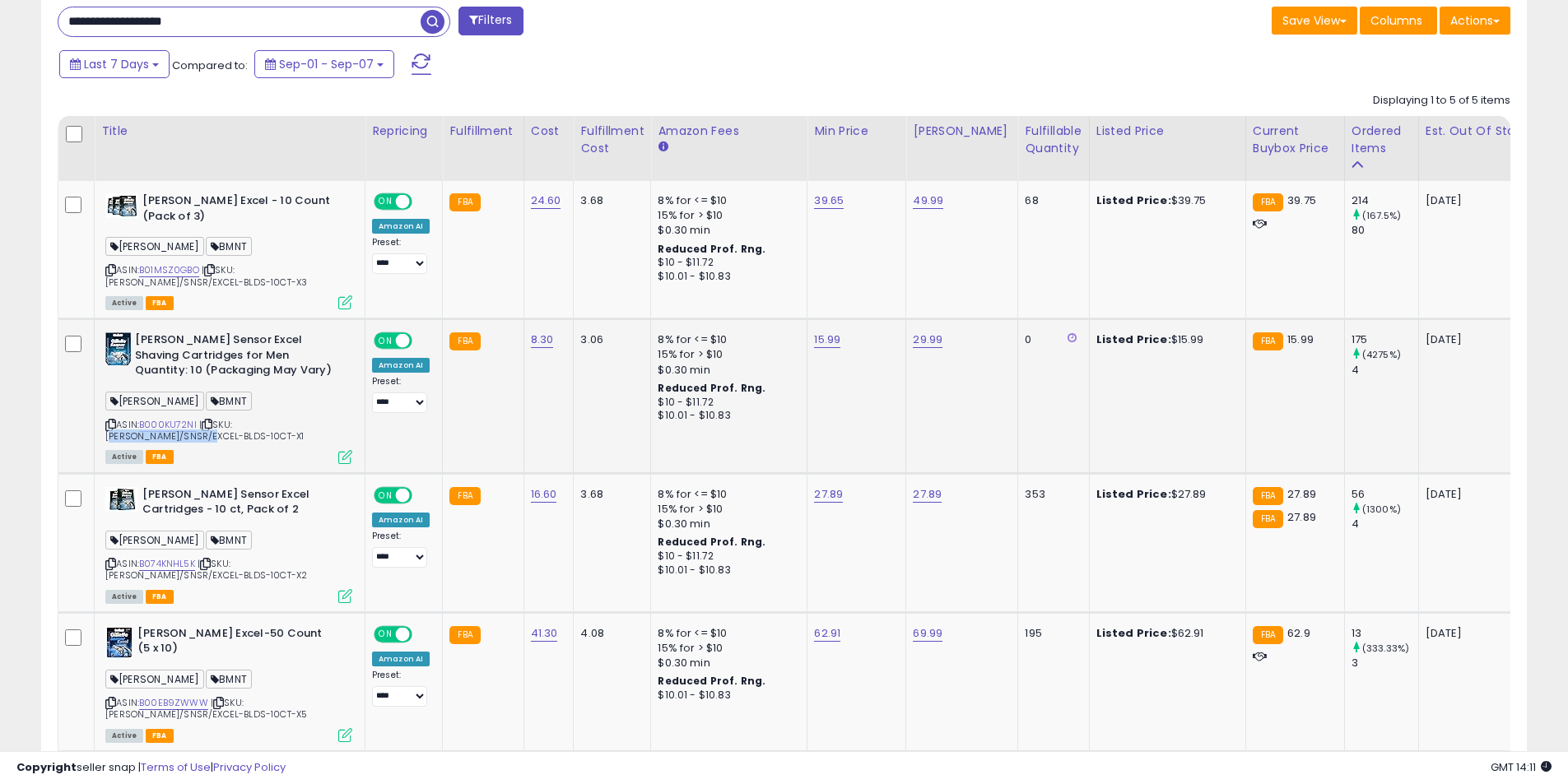
drag, startPoint x: 239, startPoint y: 423, endPoint x: 331, endPoint y: 422, distance: 92.0
click at [303, 422] on span "| SKU: [PERSON_NAME]/SNSR/EXCEL-BLDS-10CT-X1" at bounding box center [204, 429] width 198 height 24
copy span "[PERSON_NAME]/SNSR/EXCEL"
click at [28, 435] on div "**********" at bounding box center [784, 189] width 1551 height 1605
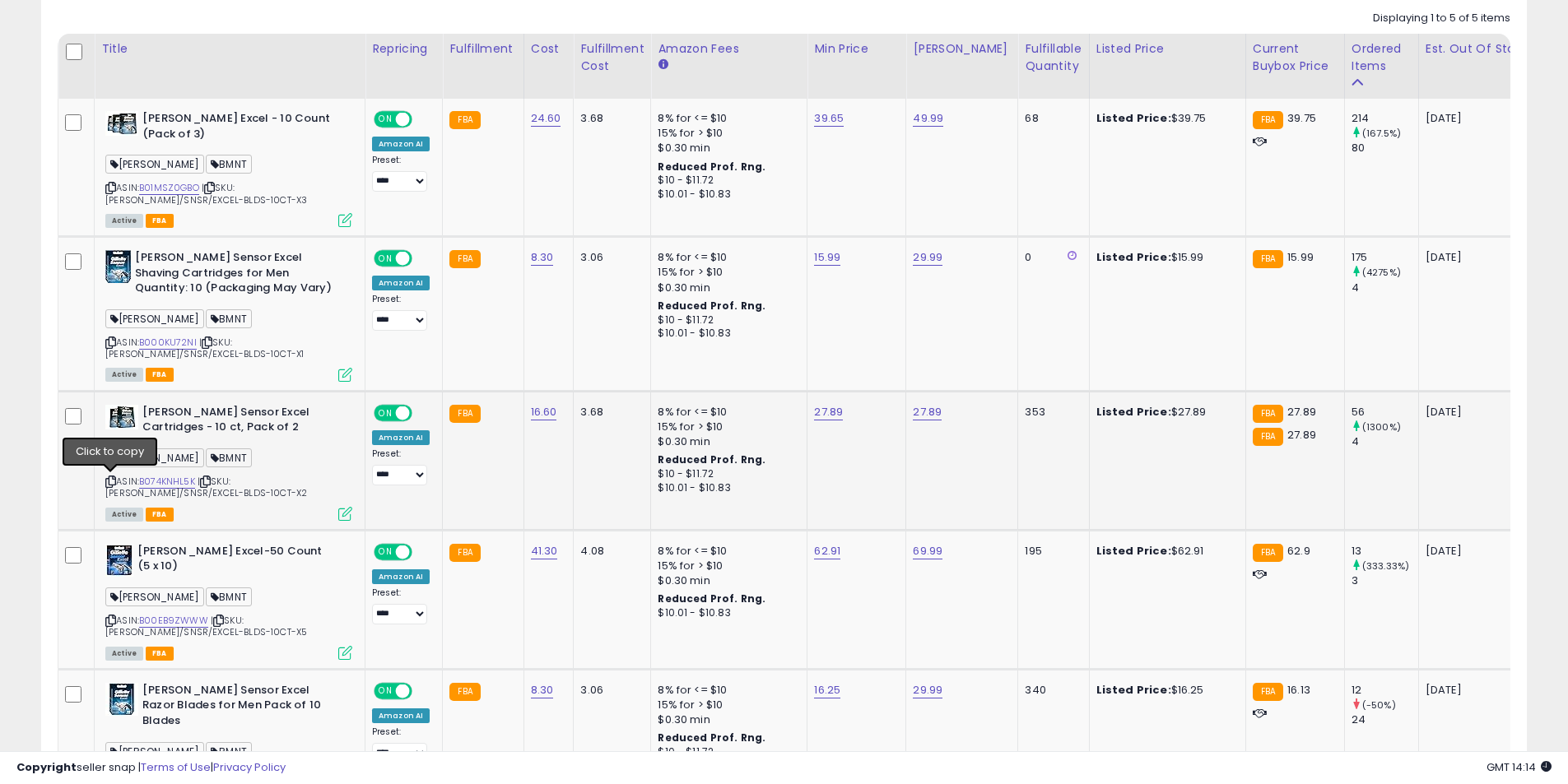
click at [110, 481] on icon at bounding box center [110, 481] width 11 height 9
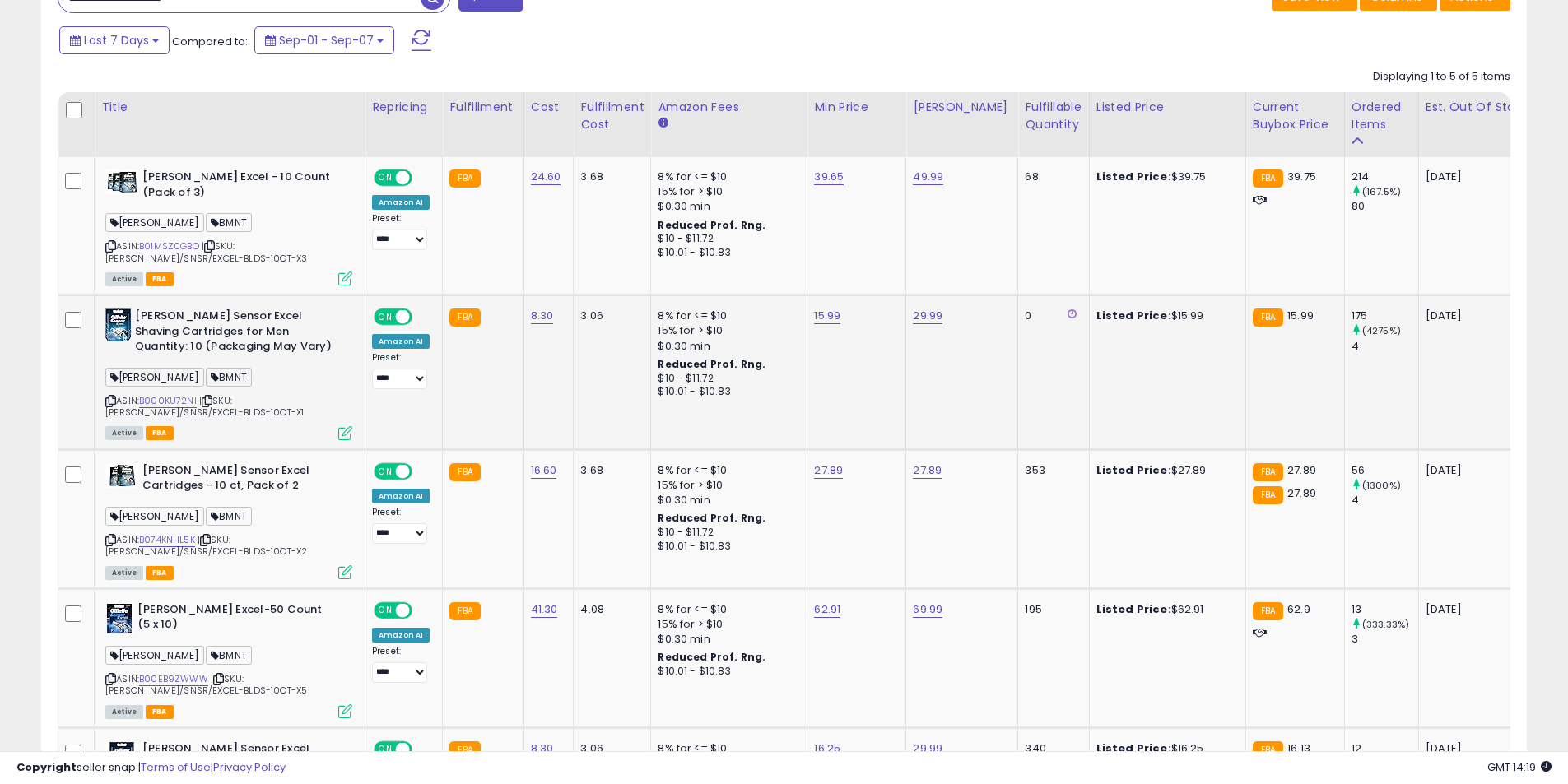
scroll to position [436, 0]
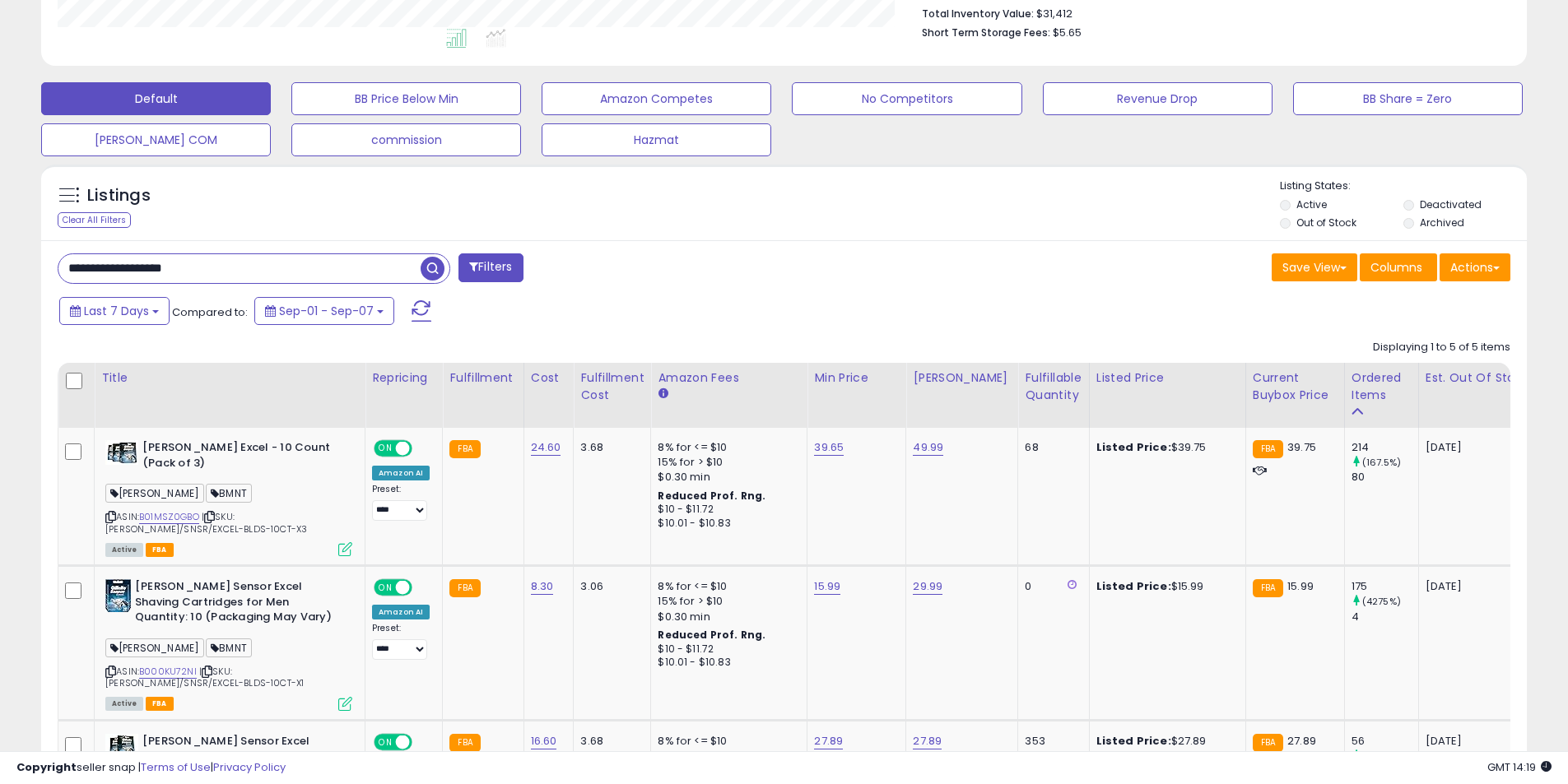
click at [224, 276] on input "**********" at bounding box center [239, 269] width 363 height 29
paste input "text"
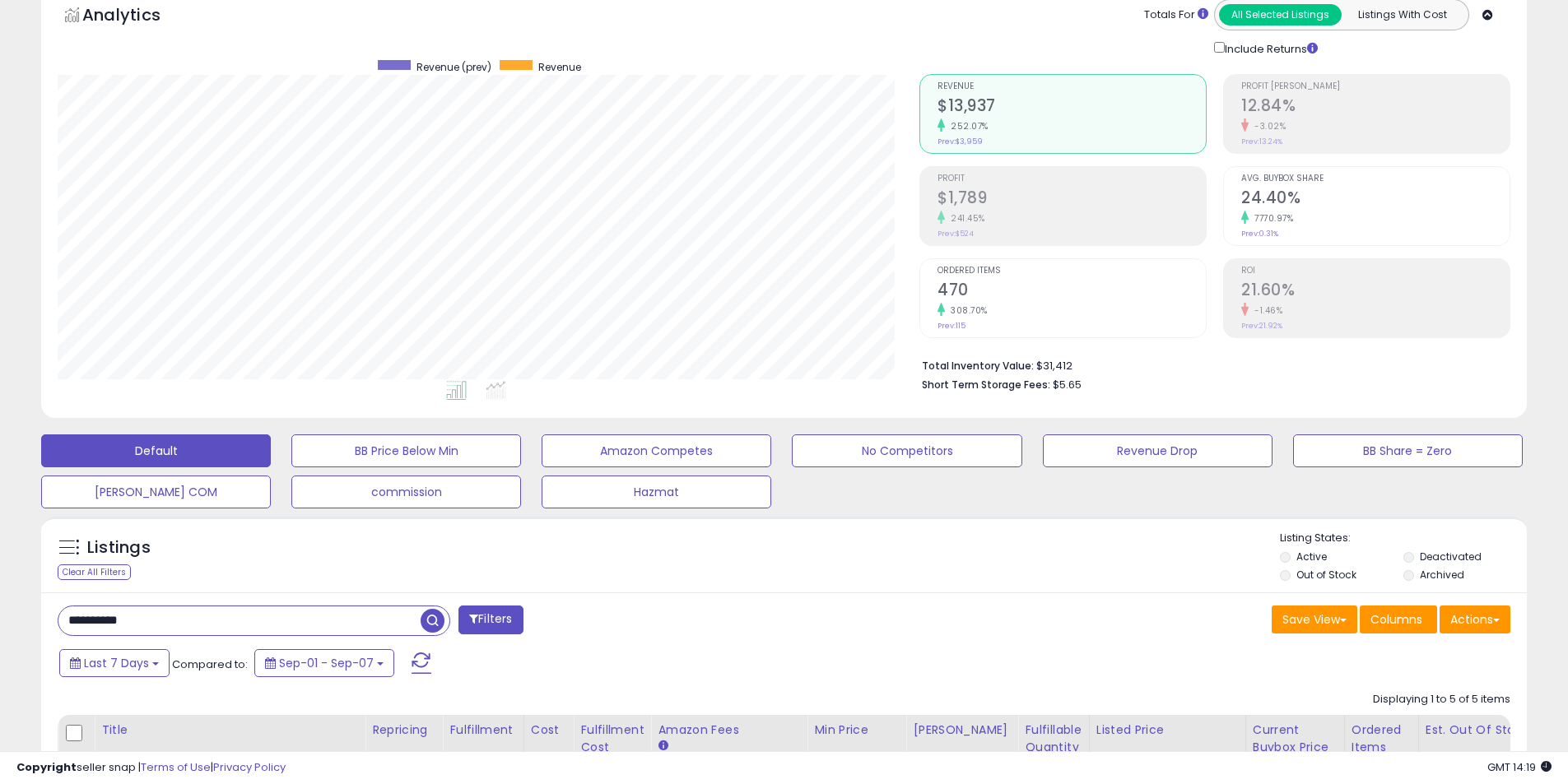
scroll to position [189, 0]
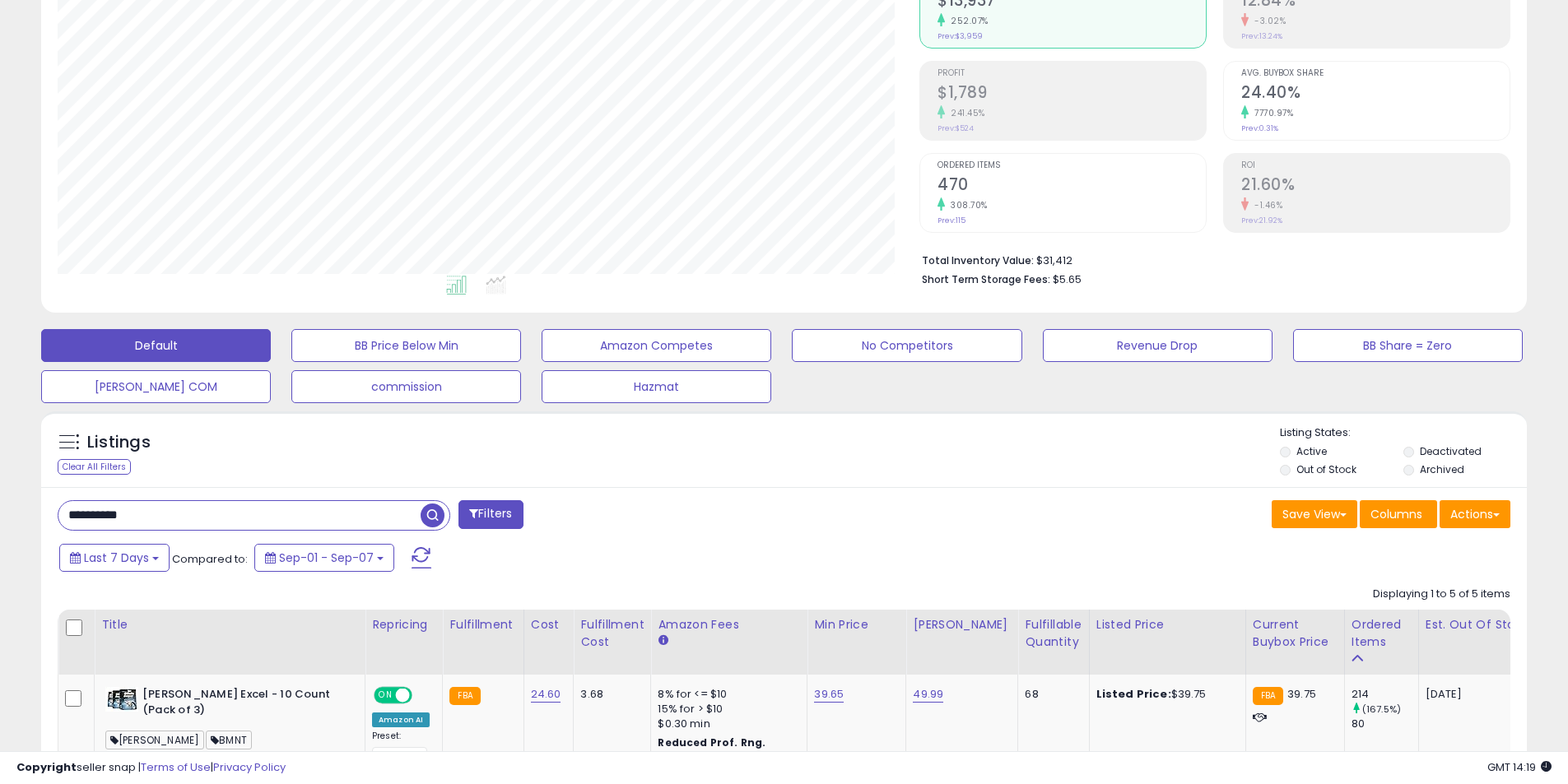
type input "**********"
click at [425, 517] on span "button" at bounding box center [433, 515] width 24 height 24
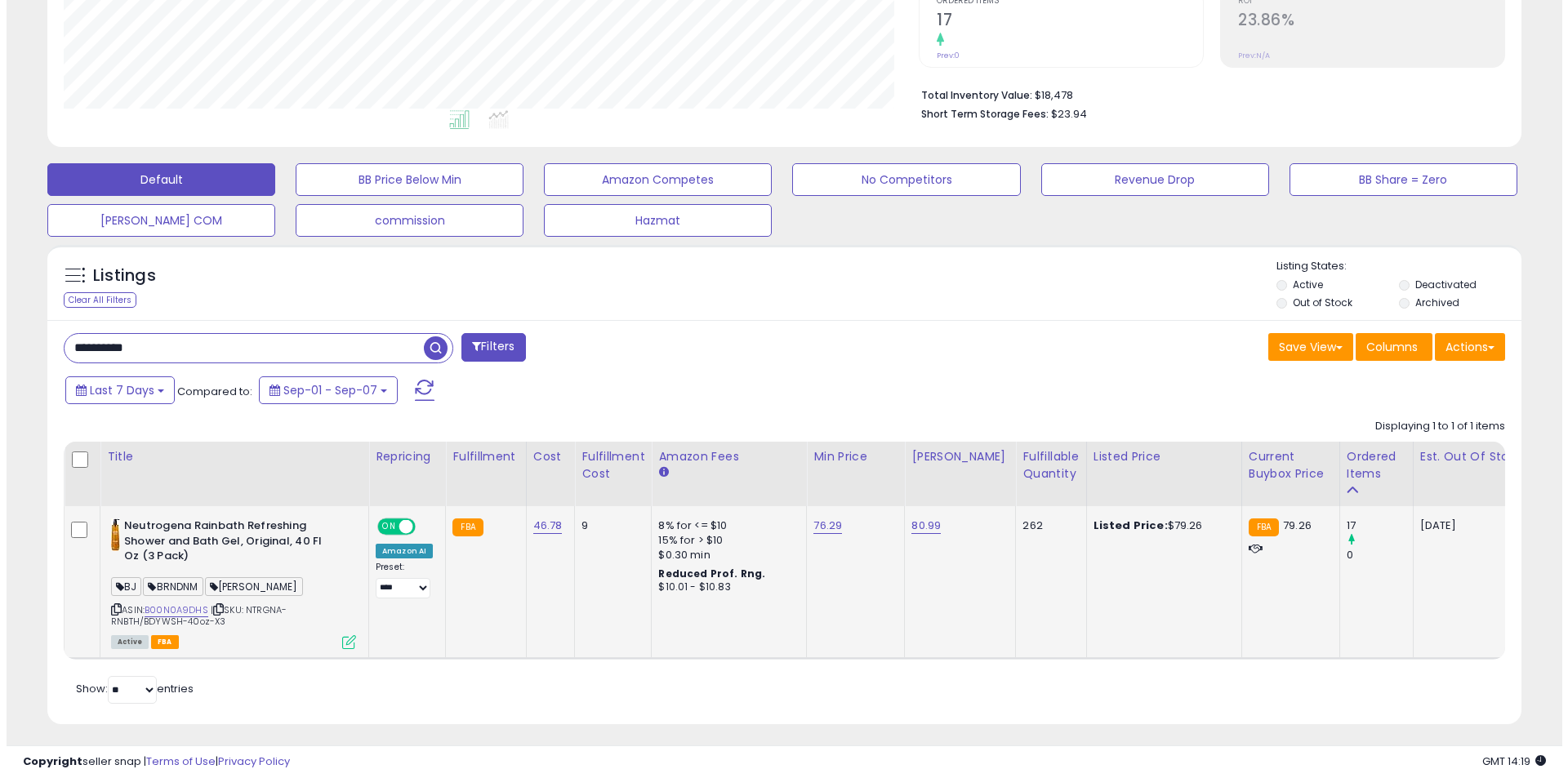
scroll to position [335, 855]
click at [338, 644] on icon at bounding box center [342, 642] width 14 height 13
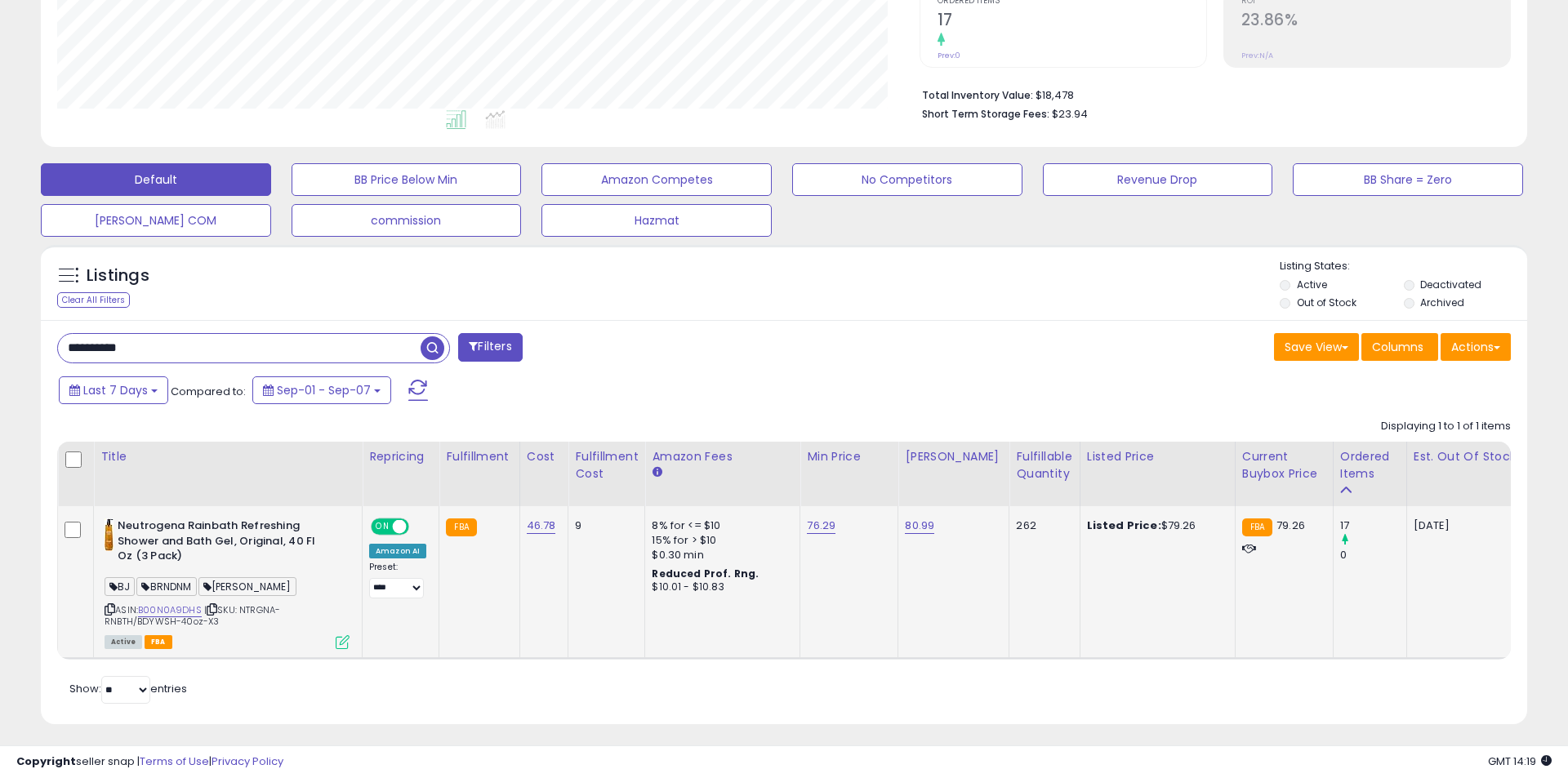
scroll to position [335, 862]
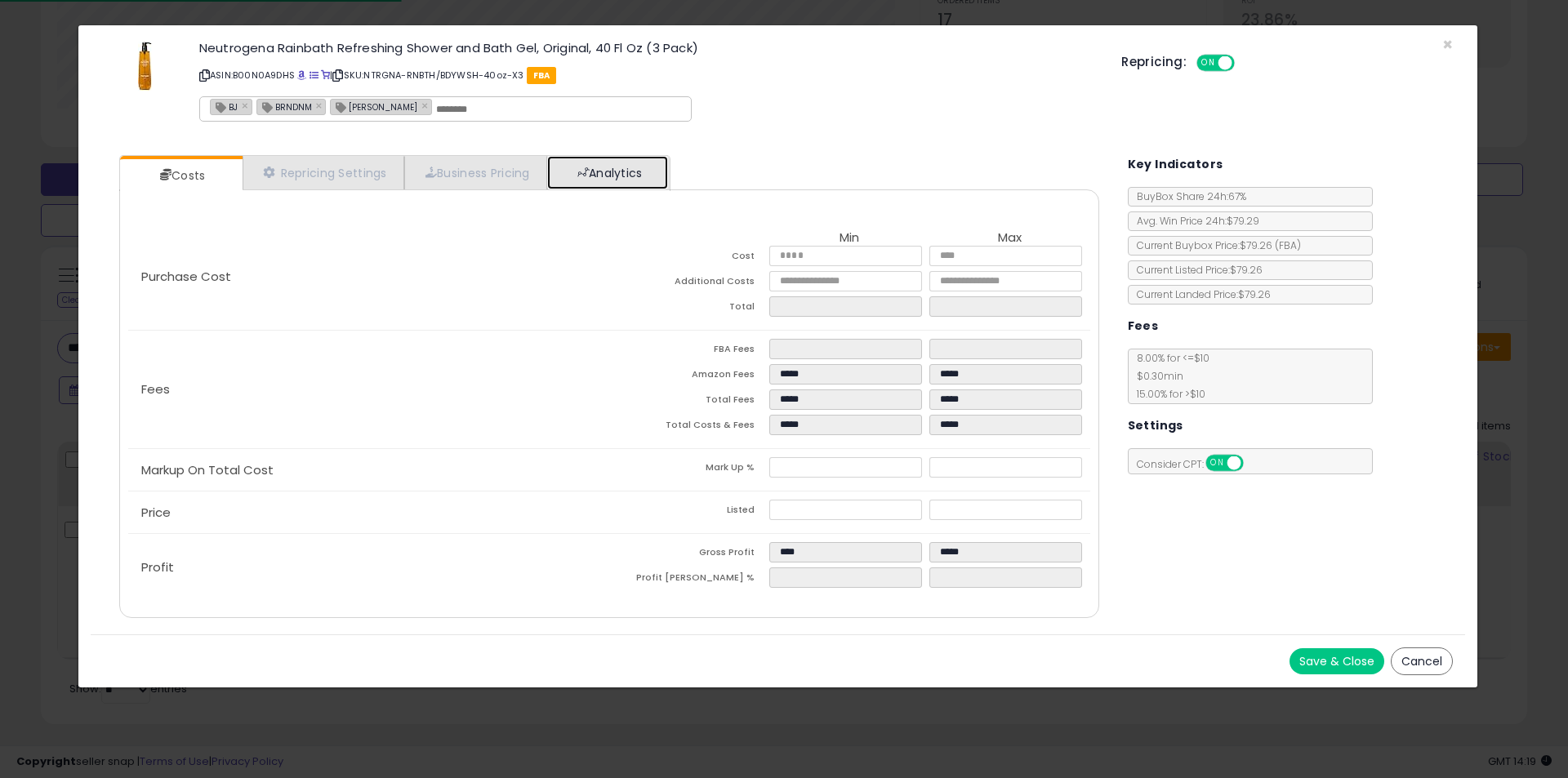
click at [644, 184] on link "Analytics" at bounding box center [607, 173] width 121 height 34
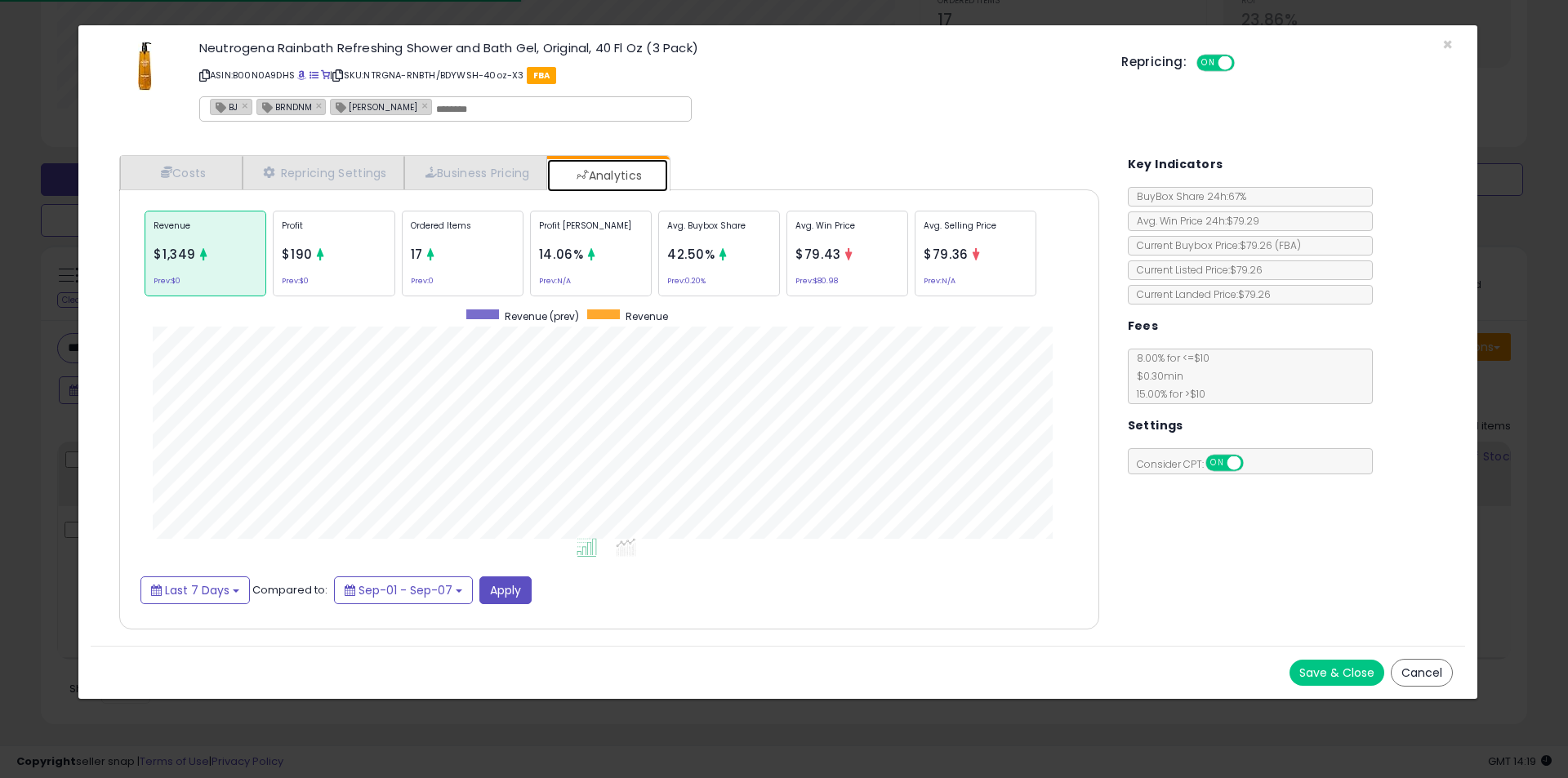
scroll to position [502, 1013]
click at [499, 228] on p "Ordered Items" at bounding box center [463, 231] width 104 height 24
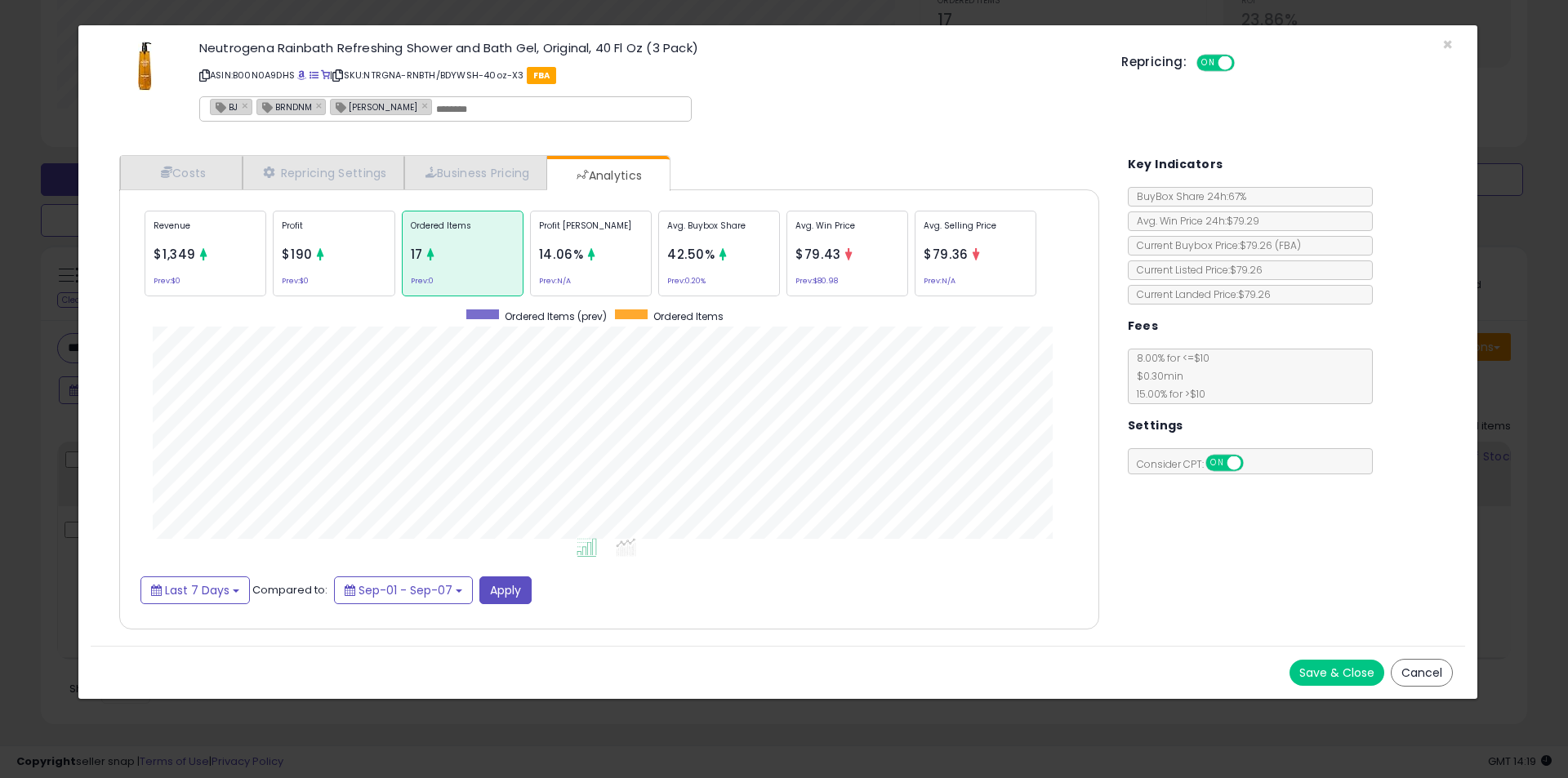
click at [56, 398] on div "× Close Neutrogena Rainbath Refreshing Shower and Bath Gel, Original, 40 Fl Oz …" at bounding box center [784, 389] width 1568 height 778
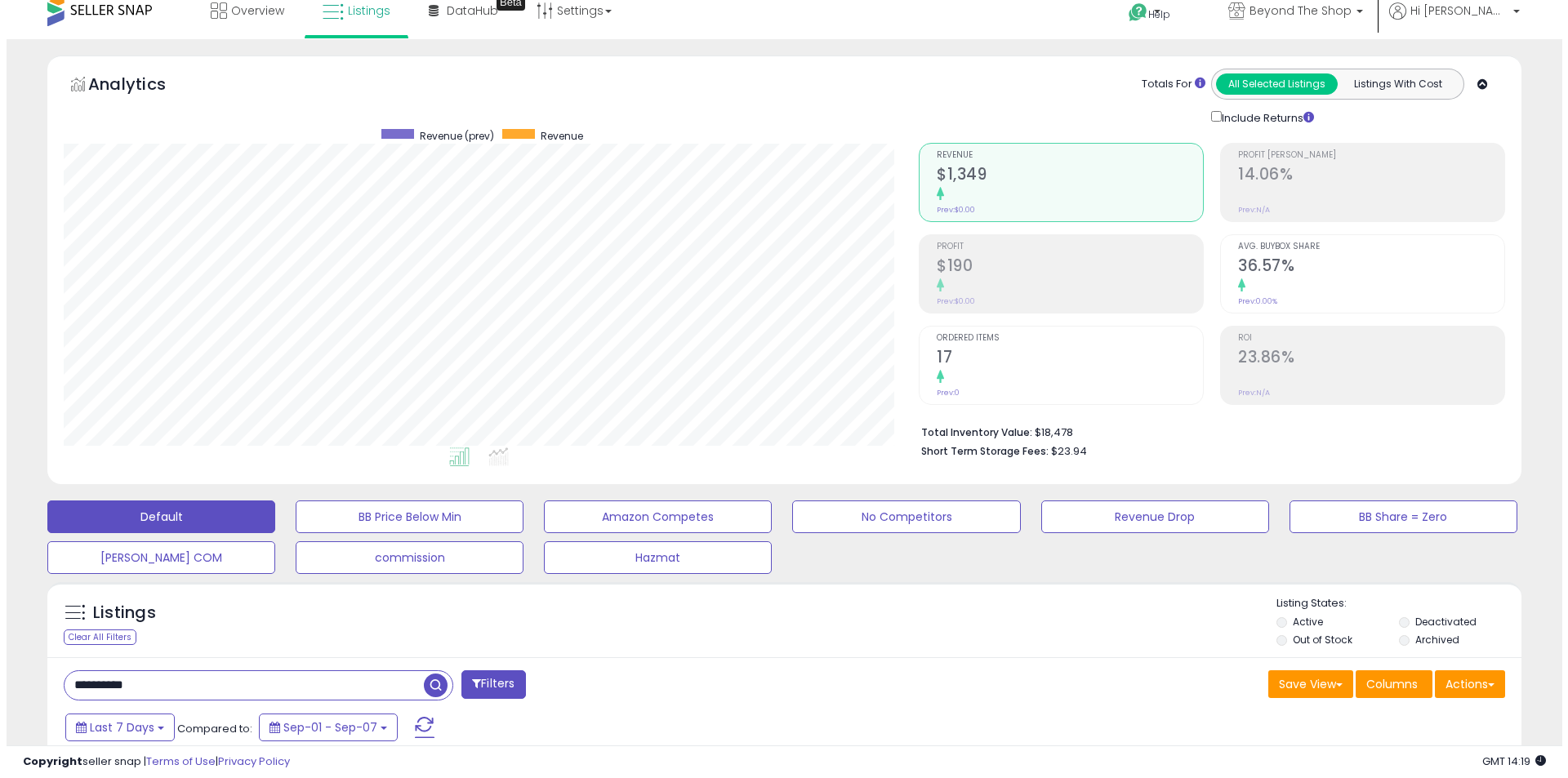
scroll to position [0, 0]
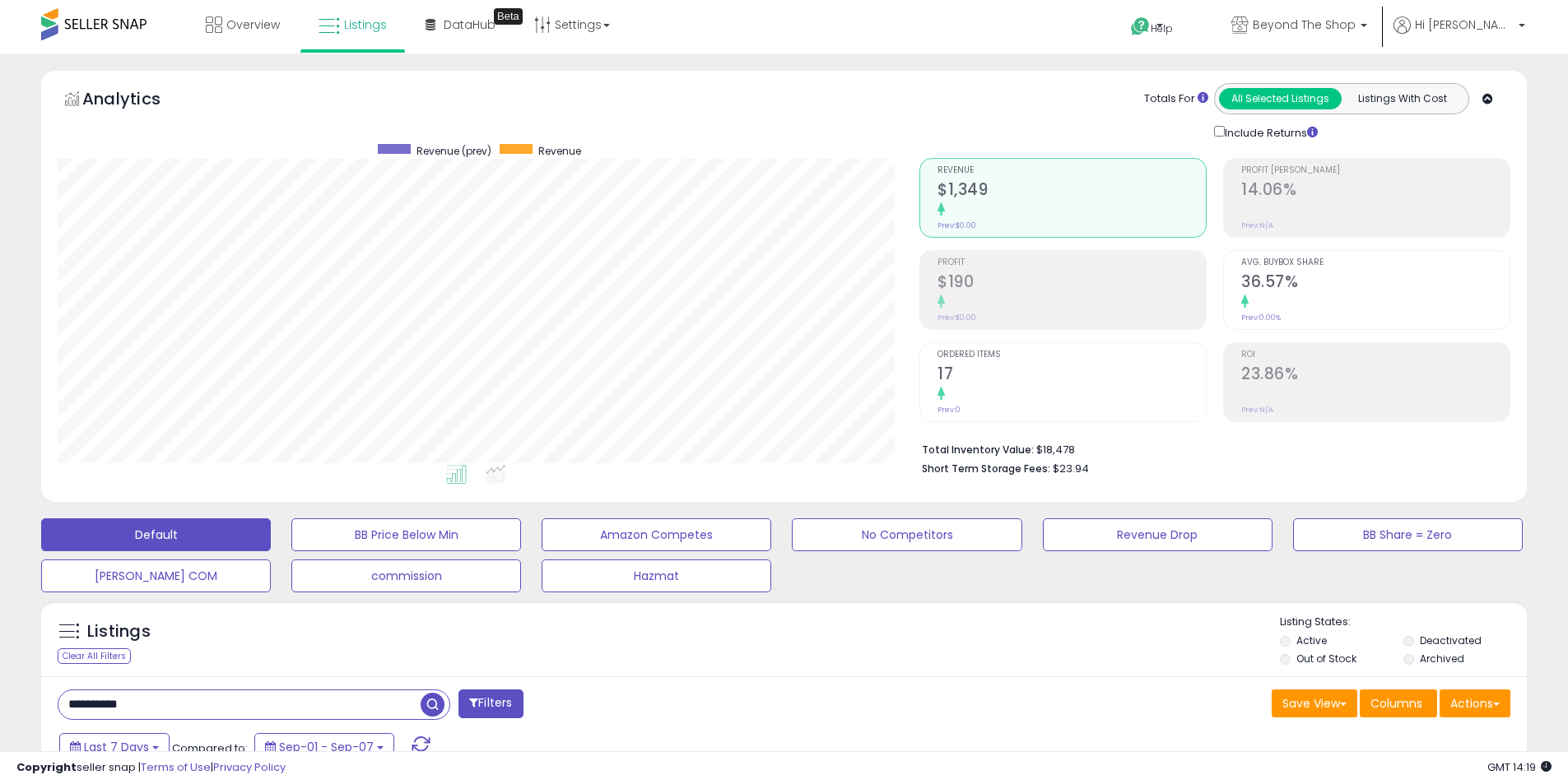
click at [990, 358] on span "Ordered Items" at bounding box center [1072, 355] width 268 height 9
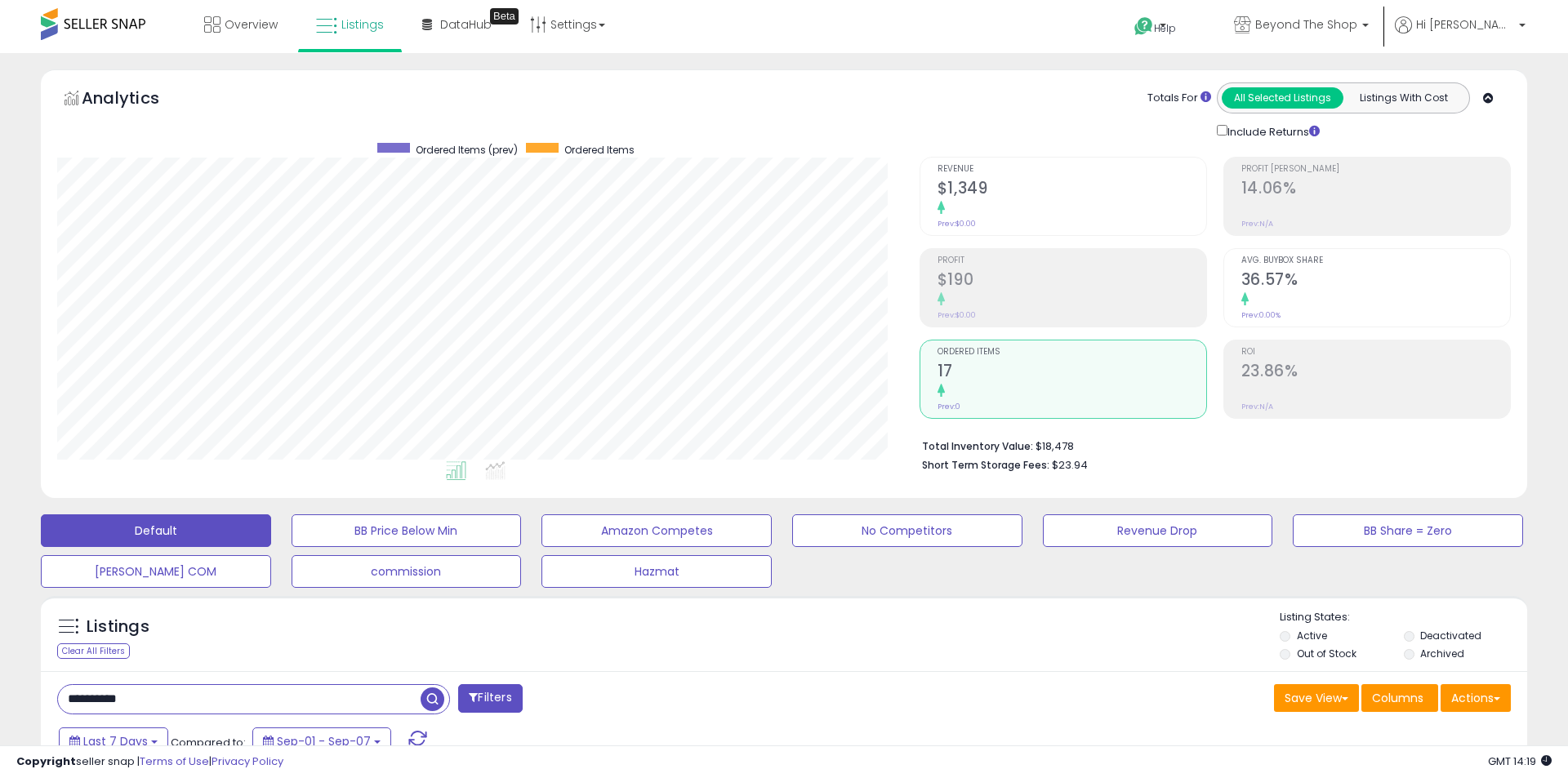
scroll to position [816086, 815790]
click at [1094, 200] on h2 "$1,349" at bounding box center [1064, 189] width 266 height 22
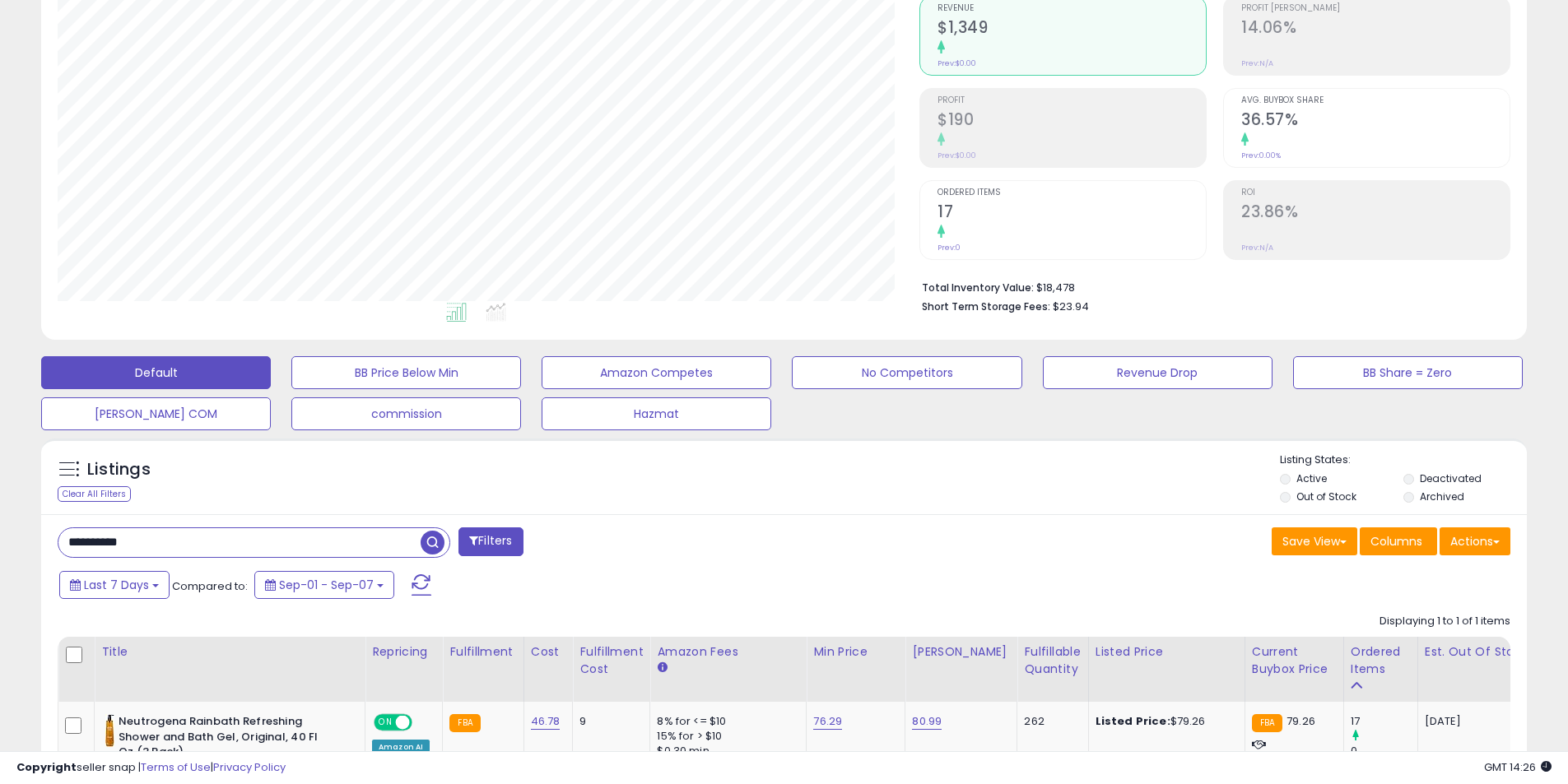
scroll to position [164, 0]
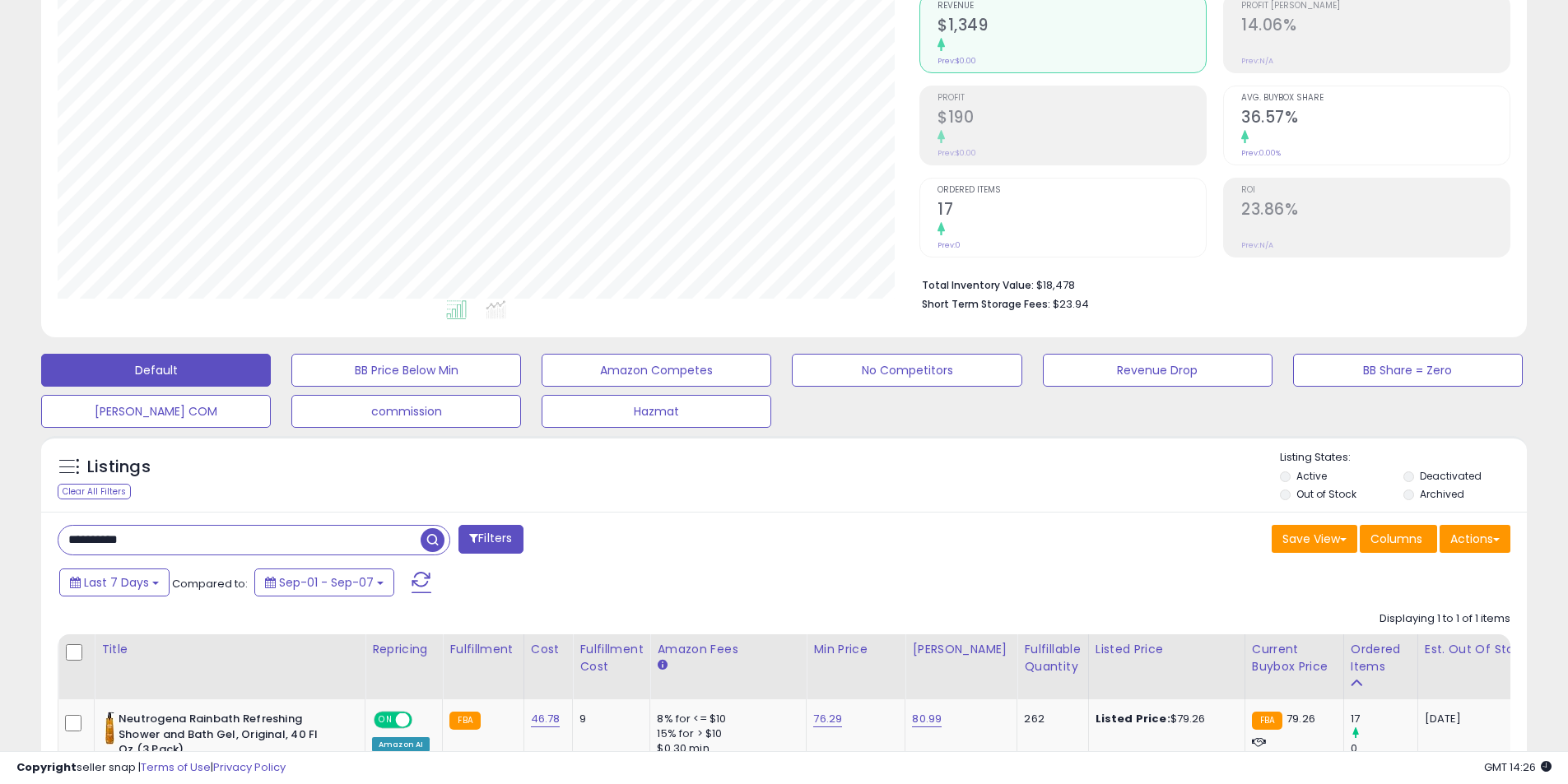
click at [218, 515] on div "**********" at bounding box center [784, 715] width 1486 height 407
click at [218, 529] on input "**********" at bounding box center [239, 540] width 363 height 29
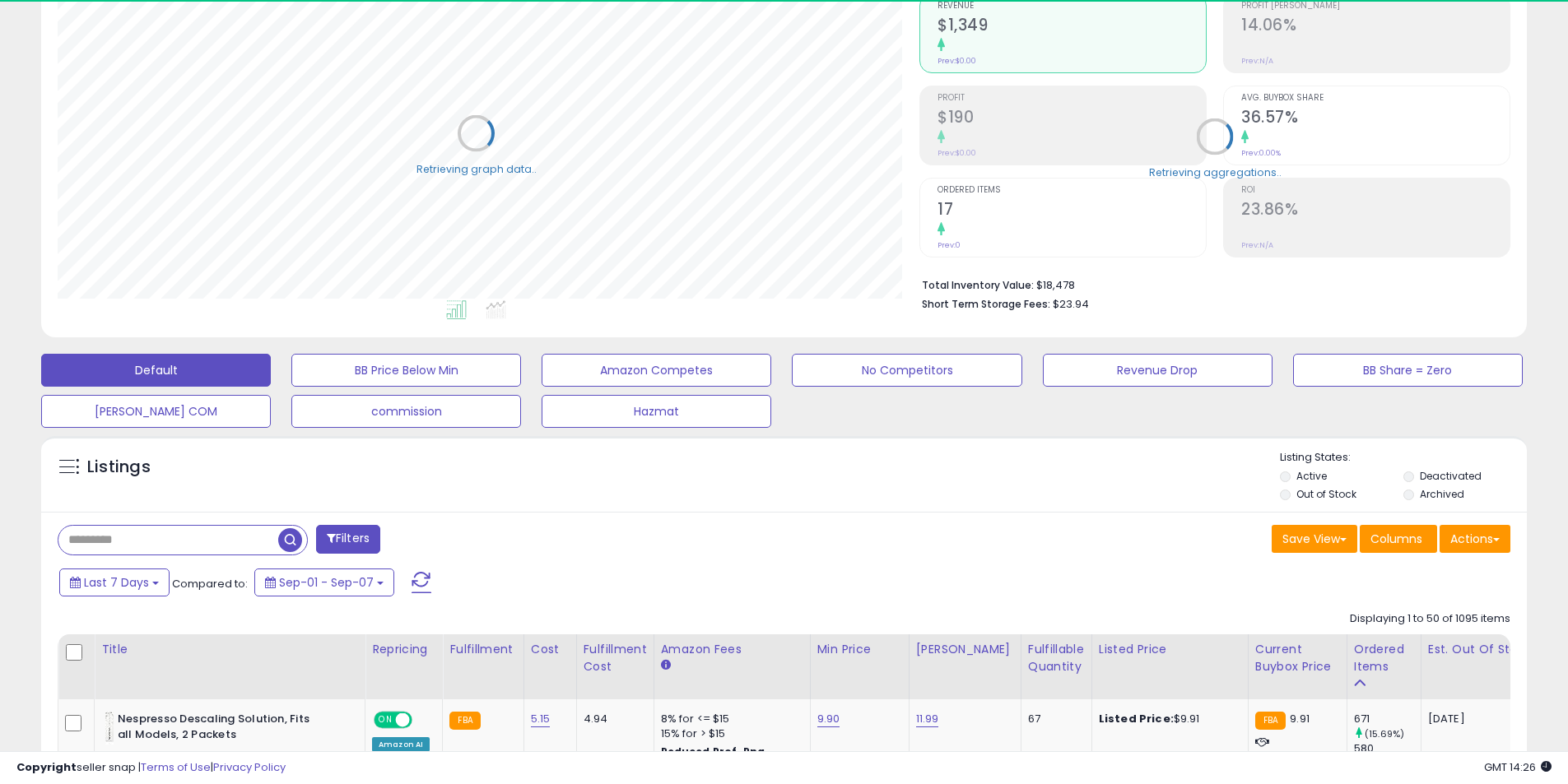
scroll to position [822380, 822365]
